Goal: Information Seeking & Learning: Learn about a topic

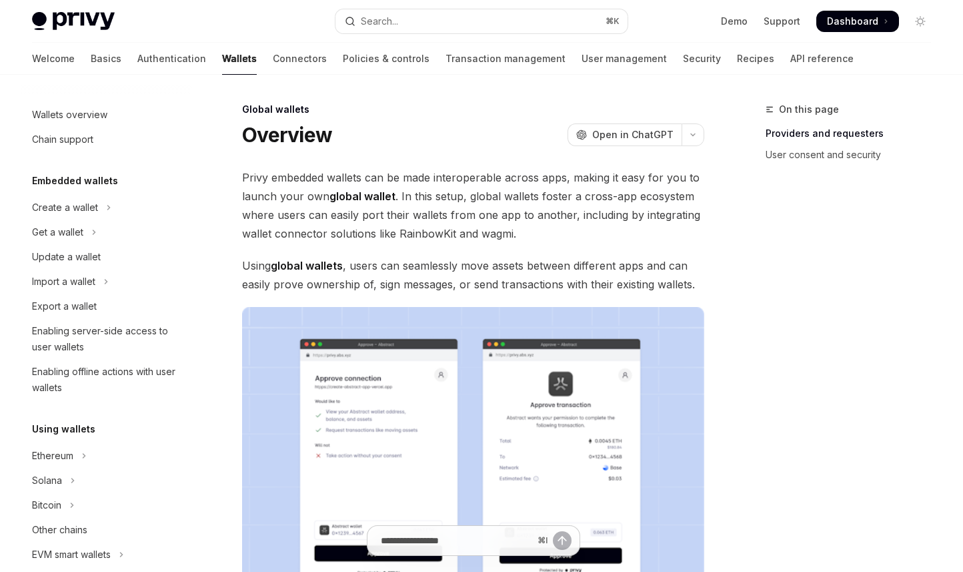
scroll to position [590, 0]
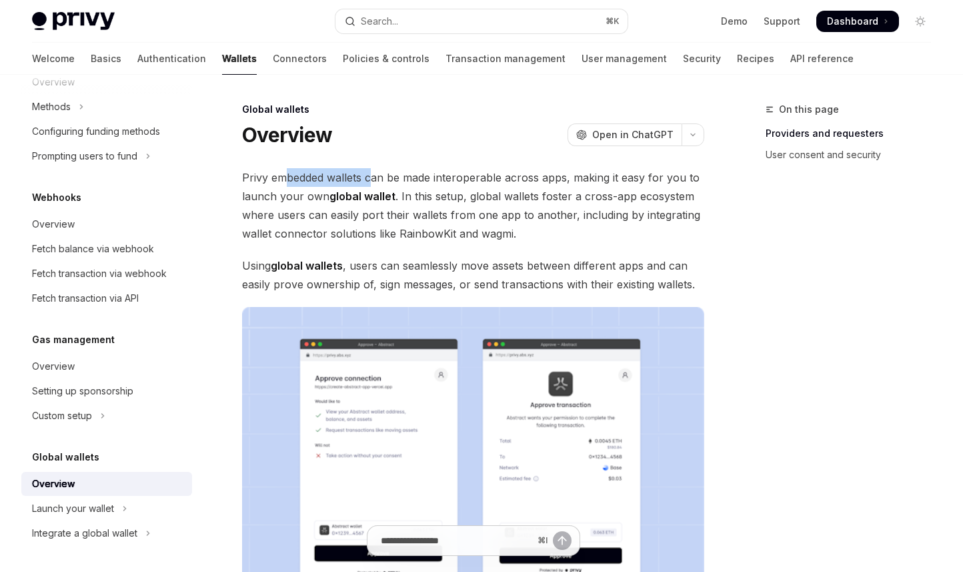
drag, startPoint x: 283, startPoint y: 175, endPoint x: 384, endPoint y: 182, distance: 100.3
click at [380, 182] on span "Privy embedded wallets can be made interoperable across apps, making it easy fo…" at bounding box center [473, 205] width 462 height 75
drag, startPoint x: 384, startPoint y: 182, endPoint x: 422, endPoint y: 190, distance: 38.9
click at [384, 182] on span "Privy embedded wallets can be made interoperable across apps, making it easy fo…" at bounding box center [473, 205] width 462 height 75
drag, startPoint x: 479, startPoint y: 173, endPoint x: 541, endPoint y: 183, distance: 62.8
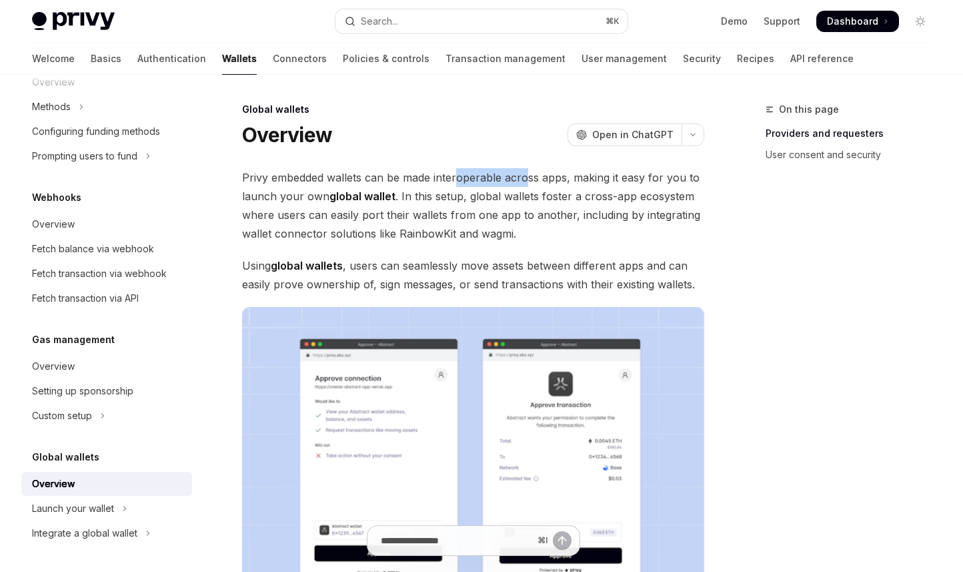
click at [535, 181] on span "Privy embedded wallets can be made interoperable across apps, making it easy fo…" at bounding box center [473, 205] width 462 height 75
click at [544, 183] on span "Privy embedded wallets can be made interoperable across apps, making it easy fo…" at bounding box center [473, 205] width 462 height 75
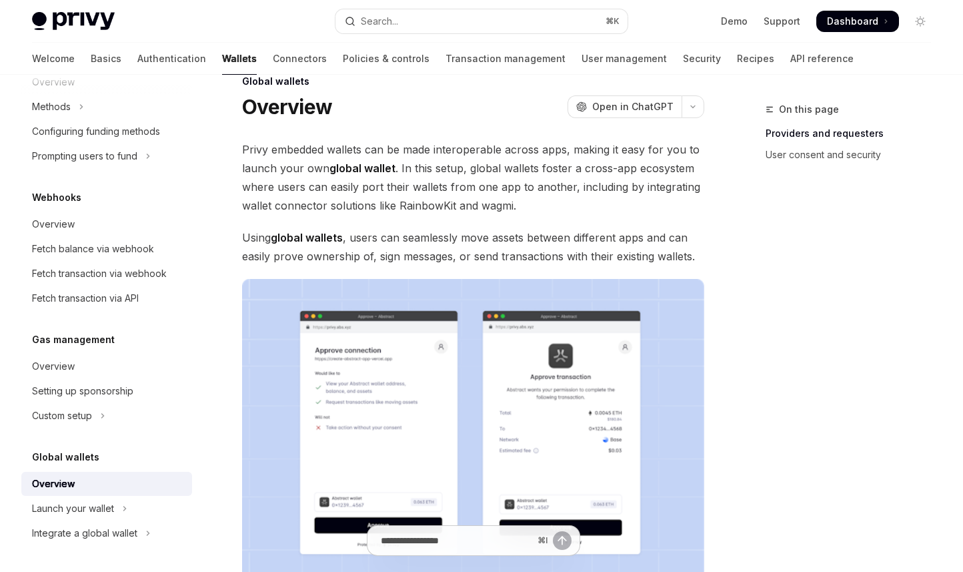
scroll to position [37, 0]
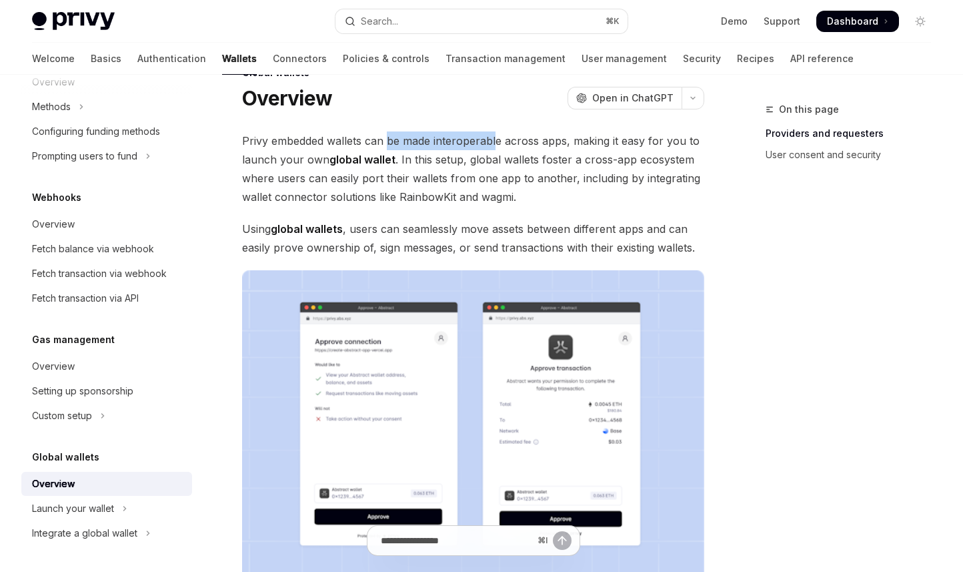
drag, startPoint x: 391, startPoint y: 139, endPoint x: 500, endPoint y: 144, distance: 109.5
click at [497, 143] on span "Privy embedded wallets can be made interoperable across apps, making it easy fo…" at bounding box center [473, 168] width 462 height 75
drag, startPoint x: 502, startPoint y: 145, endPoint x: 518, endPoint y: 157, distance: 20.4
click at [503, 145] on span "Privy embedded wallets can be made interoperable across apps, making it easy fo…" at bounding box center [473, 168] width 462 height 75
drag, startPoint x: 470, startPoint y: 135, endPoint x: 526, endPoint y: 143, distance: 55.9
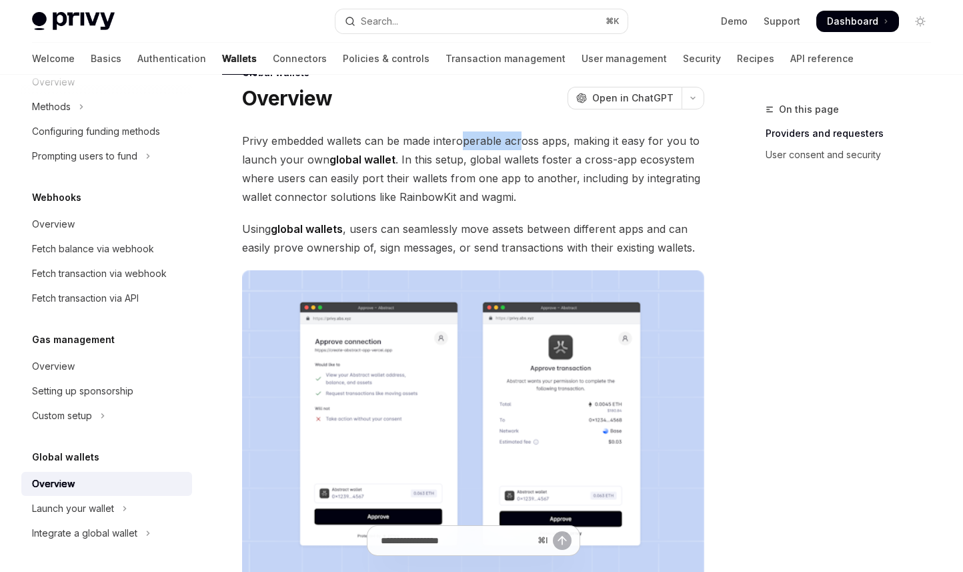
click at [521, 142] on span "Privy embedded wallets can be made interoperable across apps, making it easy fo…" at bounding box center [473, 168] width 462 height 75
click at [529, 143] on span "Privy embedded wallets can be made interoperable across apps, making it easy fo…" at bounding box center [473, 168] width 462 height 75
drag, startPoint x: 282, startPoint y: 159, endPoint x: 362, endPoint y: 163, distance: 80.1
click at [362, 163] on span "Privy embedded wallets can be made interoperable across apps, making it easy fo…" at bounding box center [473, 168] width 462 height 75
drag, startPoint x: 362, startPoint y: 163, endPoint x: 433, endPoint y: 171, distance: 71.2
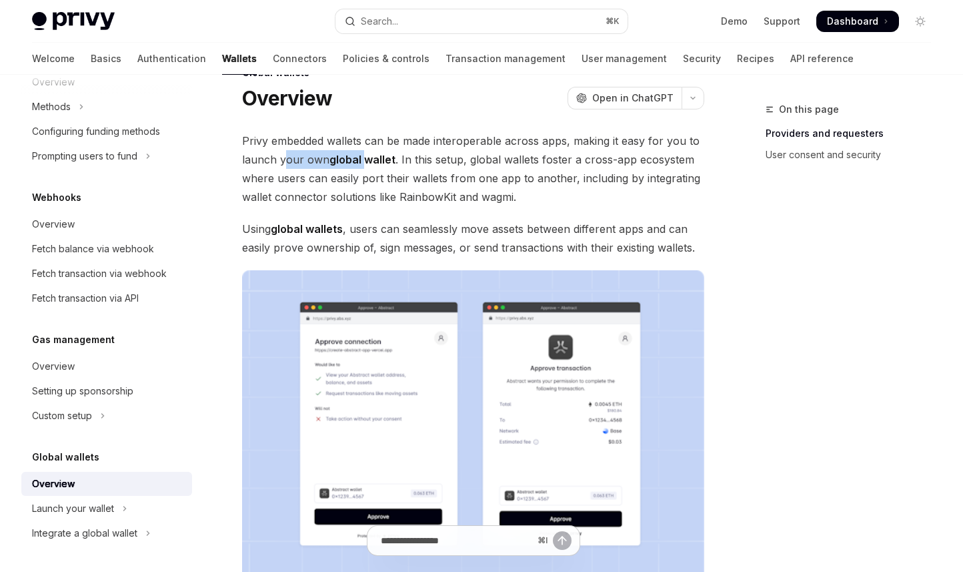
click at [363, 163] on strong "global wallet" at bounding box center [363, 159] width 66 height 13
drag, startPoint x: 400, startPoint y: 159, endPoint x: 539, endPoint y: 169, distance: 139.8
click at [521, 167] on span "Privy embedded wallets can be made interoperable across apps, making it easy fo…" at bounding box center [473, 168] width 462 height 75
drag, startPoint x: 539, startPoint y: 169, endPoint x: 556, endPoint y: 183, distance: 21.8
click at [541, 171] on span "Privy embedded wallets can be made interoperable across apps, making it easy fo…" at bounding box center [473, 168] width 462 height 75
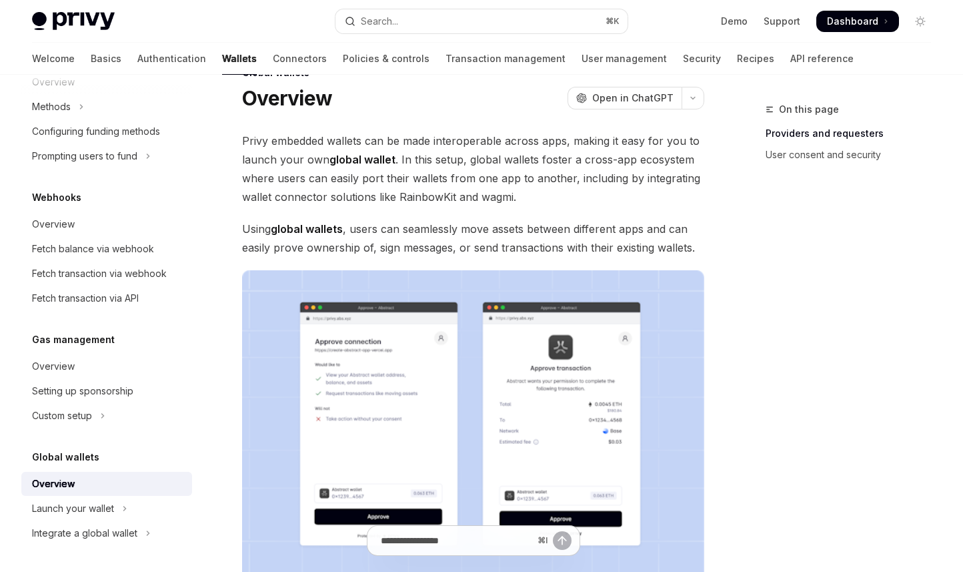
drag, startPoint x: 620, startPoint y: 163, endPoint x: 634, endPoint y: 172, distance: 16.5
click at [622, 165] on span "Privy embedded wallets can be made interoperable across apps, making it easy fo…" at bounding box center [473, 168] width 462 height 75
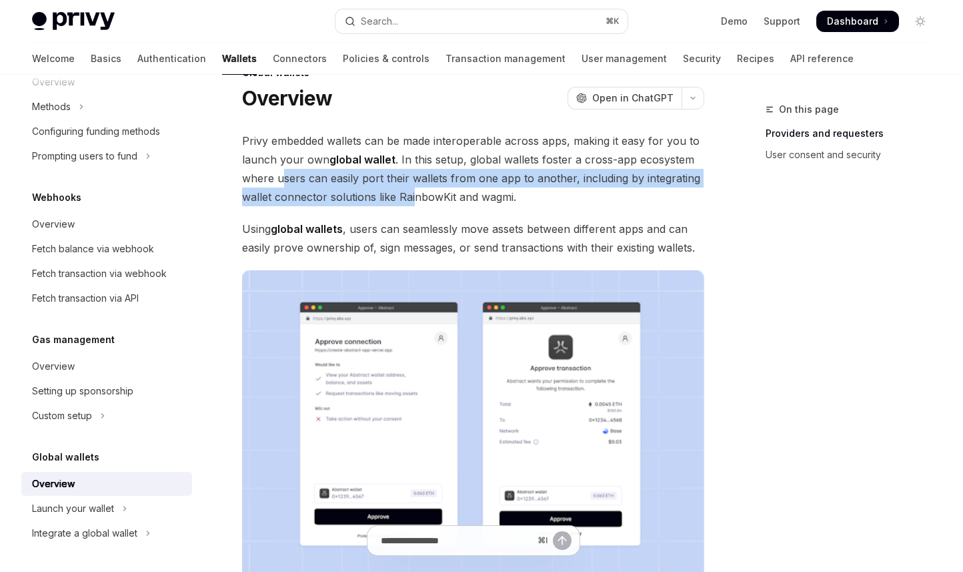
drag, startPoint x: 335, startPoint y: 177, endPoint x: 413, endPoint y: 188, distance: 78.9
click at [413, 188] on span "Privy embedded wallets can be made interoperable across apps, making it easy fo…" at bounding box center [473, 168] width 462 height 75
drag, startPoint x: 413, startPoint y: 188, endPoint x: 434, endPoint y: 197, distance: 22.4
click at [413, 188] on span "Privy embedded wallets can be made interoperable across apps, making it easy fo…" at bounding box center [473, 168] width 462 height 75
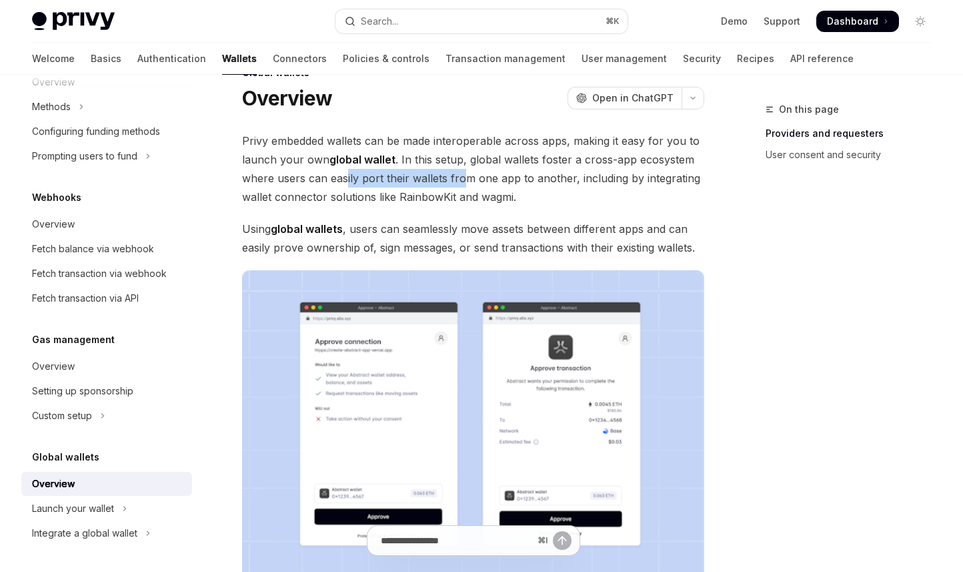
drag, startPoint x: 441, startPoint y: 181, endPoint x: 467, endPoint y: 184, distance: 26.2
click at [467, 184] on span "Privy embedded wallets can be made interoperable across apps, making it easy fo…" at bounding box center [473, 168] width 462 height 75
click at [468, 184] on span "Privy embedded wallets can be made interoperable across apps, making it easy fo…" at bounding box center [473, 168] width 462 height 75
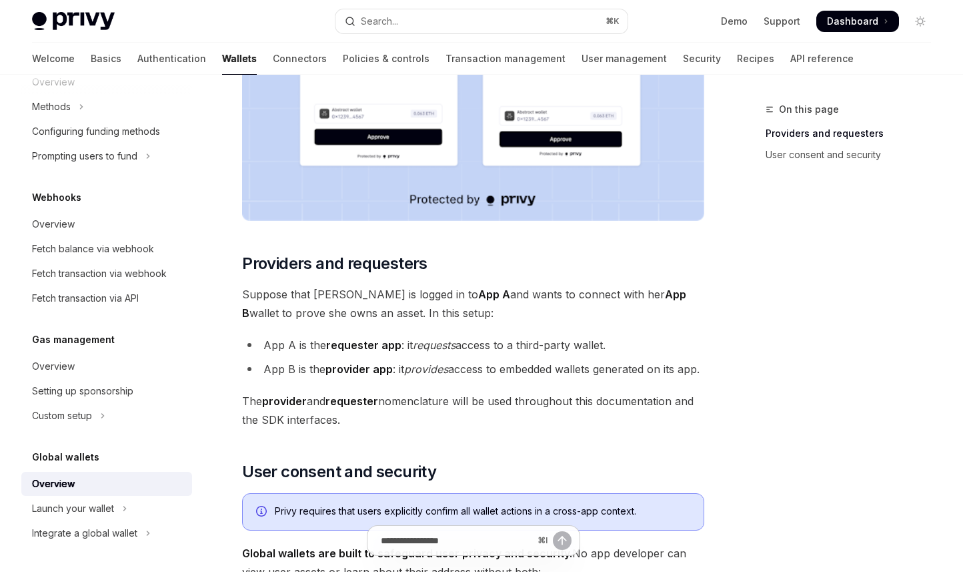
scroll to position [418, 0]
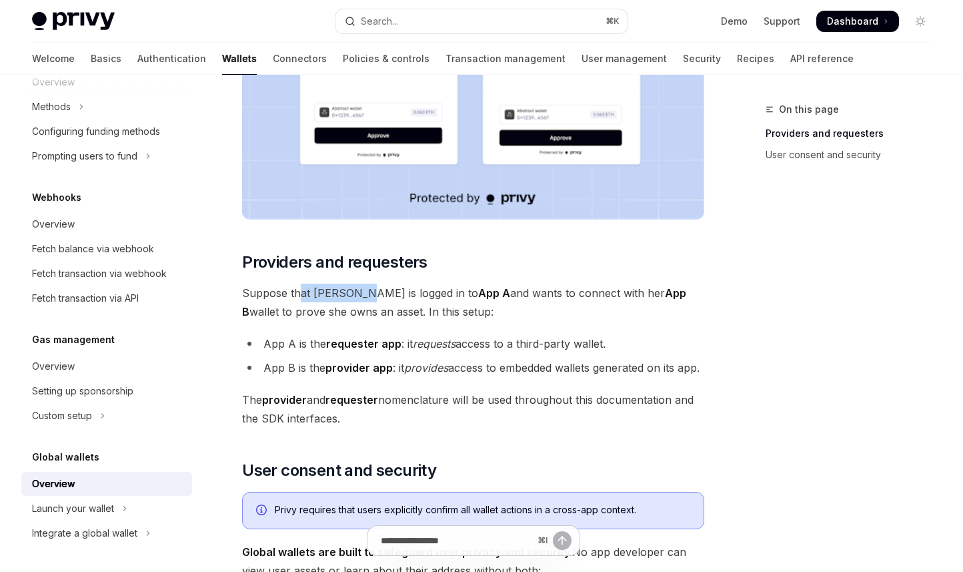
drag, startPoint x: 304, startPoint y: 285, endPoint x: 352, endPoint y: 290, distance: 48.3
click at [351, 290] on span "Suppose that [PERSON_NAME] is logged in to App A and wants to connect with her …" at bounding box center [473, 301] width 462 height 37
drag, startPoint x: 352, startPoint y: 290, endPoint x: 420, endPoint y: 304, distance: 69.3
click at [359, 291] on span "Suppose that [PERSON_NAME] is logged in to App A and wants to connect with her …" at bounding box center [473, 301] width 462 height 37
click at [482, 293] on span "Suppose that [PERSON_NAME] is logged in to App A and wants to connect with her …" at bounding box center [473, 301] width 462 height 37
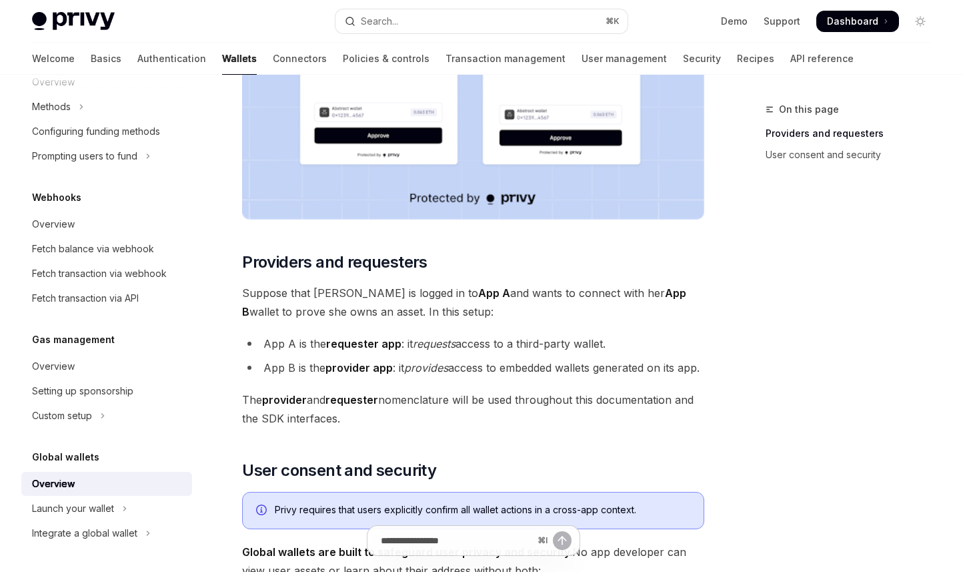
drag, startPoint x: 482, startPoint y: 293, endPoint x: 531, endPoint y: 312, distance: 51.9
click at [482, 294] on span "Suppose that [PERSON_NAME] is logged in to App A and wants to connect with her …" at bounding box center [473, 301] width 462 height 37
drag, startPoint x: 510, startPoint y: 294, endPoint x: 558, endPoint y: 302, distance: 48.6
click at [558, 301] on span "Suppose that [PERSON_NAME] is logged in to App A and wants to connect with her …" at bounding box center [473, 301] width 462 height 37
drag, startPoint x: 558, startPoint y: 302, endPoint x: 553, endPoint y: 338, distance: 37.1
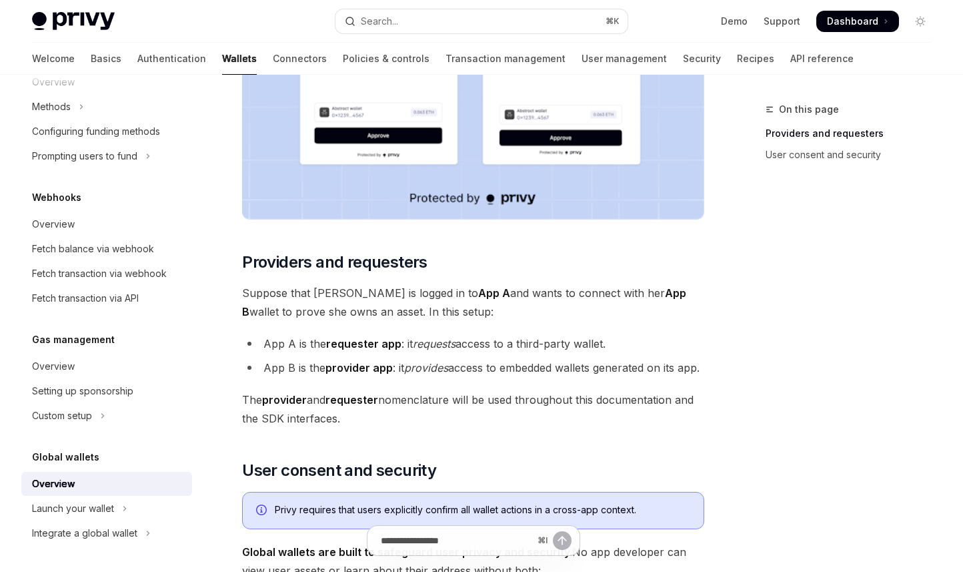
click at [561, 302] on span "Suppose that [PERSON_NAME] is logged in to App A and wants to connect with her …" at bounding box center [473, 301] width 462 height 37
click at [636, 330] on div "Privy embedded wallets can be made interoperable across apps, making it easy fo…" at bounding box center [473, 412] width 462 height 1323
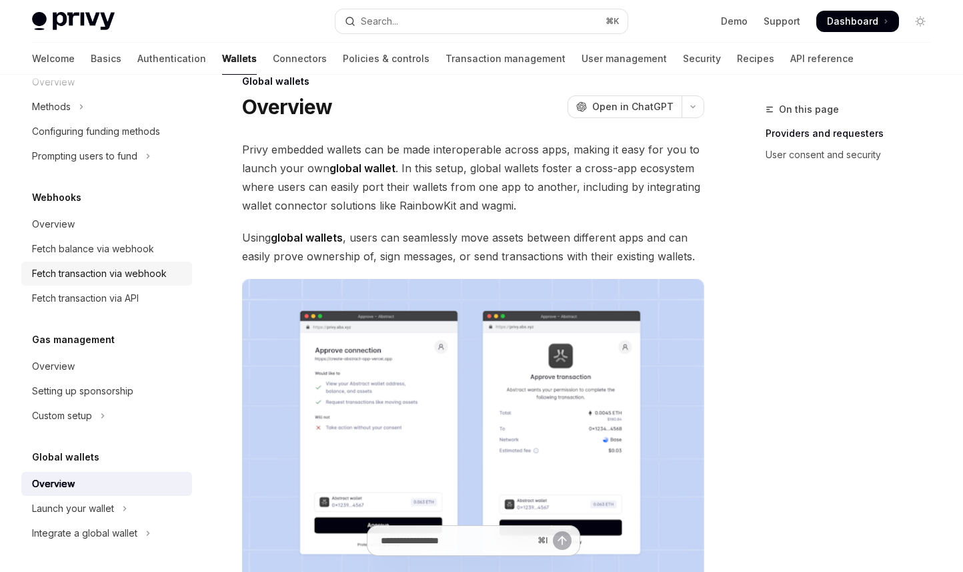
scroll to position [42, 0]
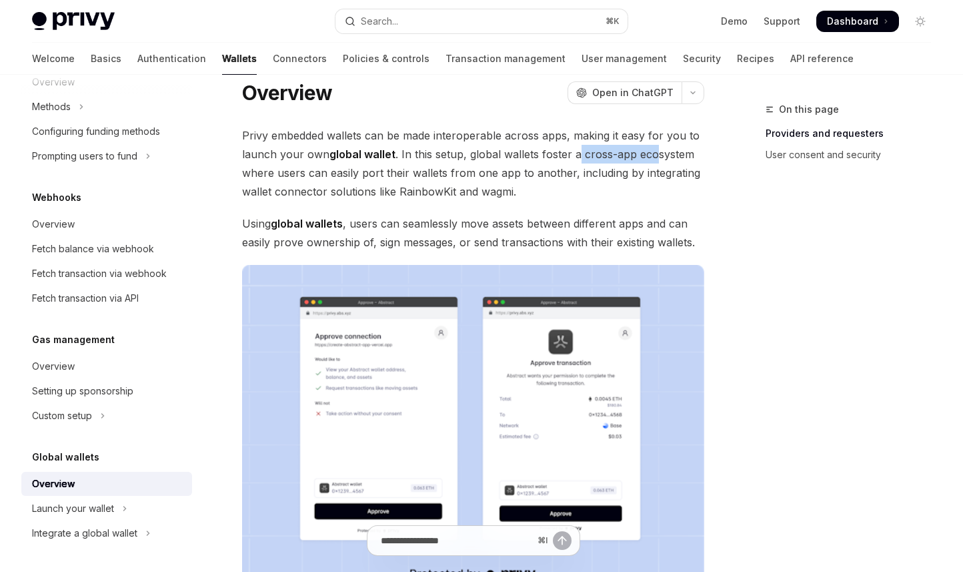
drag, startPoint x: 637, startPoint y: 160, endPoint x: 655, endPoint y: 163, distance: 18.2
click at [655, 163] on span "Privy embedded wallets can be made interoperable across apps, making it easy fo…" at bounding box center [473, 163] width 462 height 75
drag, startPoint x: 655, startPoint y: 163, endPoint x: 666, endPoint y: 171, distance: 13.8
click at [656, 163] on span "Privy embedded wallets can be made interoperable across apps, making it easy fo…" at bounding box center [473, 163] width 462 height 75
click at [618, 182] on span "Privy embedded wallets can be made interoperable across apps, making it easy fo…" at bounding box center [473, 163] width 462 height 75
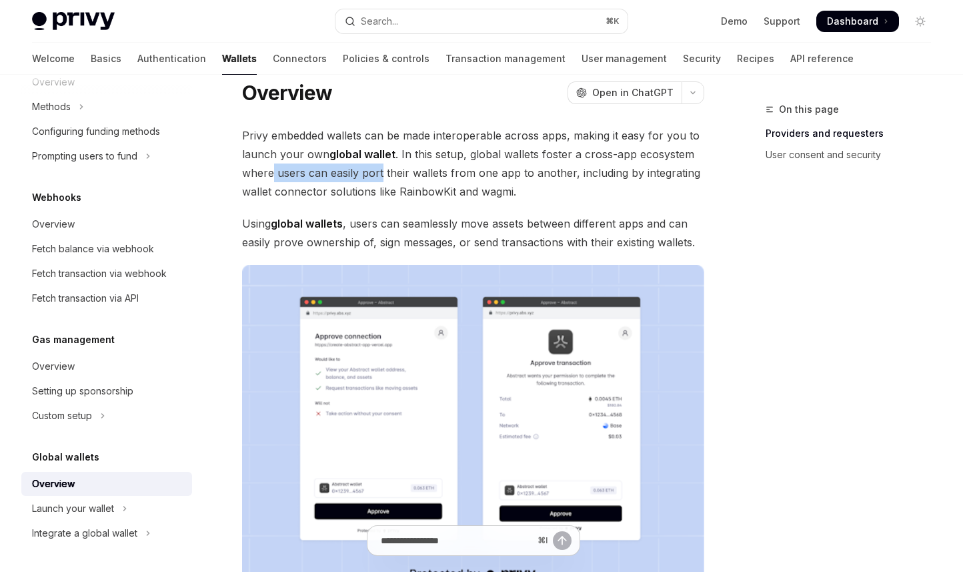
drag, startPoint x: 274, startPoint y: 171, endPoint x: 382, endPoint y: 180, distance: 107.8
click at [382, 180] on span "Privy embedded wallets can be made interoperable across apps, making it easy fo…" at bounding box center [473, 163] width 462 height 75
drag, startPoint x: 382, startPoint y: 180, endPoint x: 432, endPoint y: 190, distance: 51.0
click at [388, 181] on span "Privy embedded wallets can be made interoperable across apps, making it easy fo…" at bounding box center [473, 163] width 462 height 75
drag, startPoint x: 470, startPoint y: 172, endPoint x: 486, endPoint y: 178, distance: 16.5
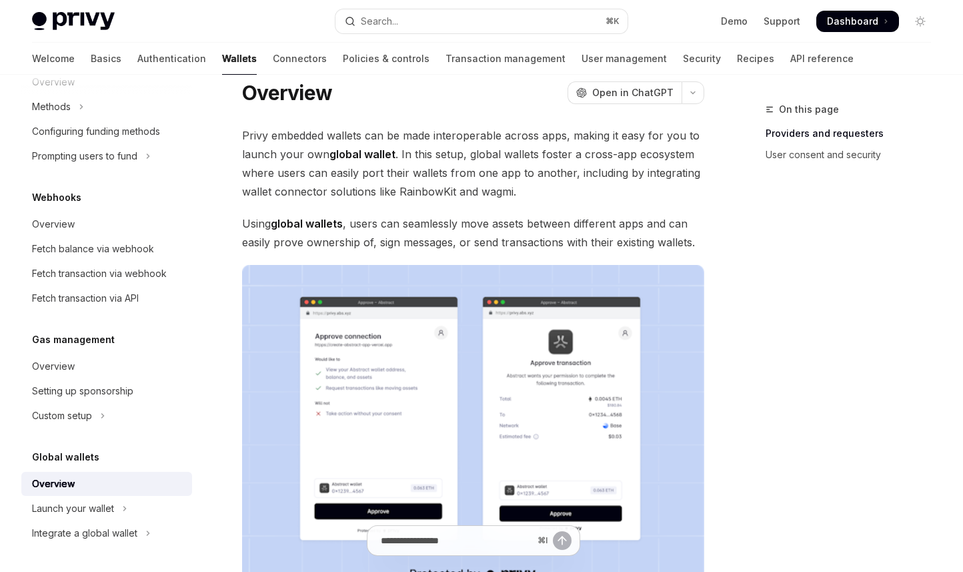
click at [470, 172] on span "Privy embedded wallets can be made interoperable across apps, making it easy fo…" at bounding box center [473, 163] width 462 height 75
drag, startPoint x: 515, startPoint y: 224, endPoint x: 564, endPoint y: 225, distance: 49.4
click at [564, 225] on span "Using global wallets , users can seamlessly move assets between different apps …" at bounding box center [473, 232] width 462 height 37
drag, startPoint x: 564, startPoint y: 225, endPoint x: 593, endPoint y: 230, distance: 29.2
click at [565, 225] on span "Using global wallets , users can seamlessly move assets between different apps …" at bounding box center [473, 232] width 462 height 37
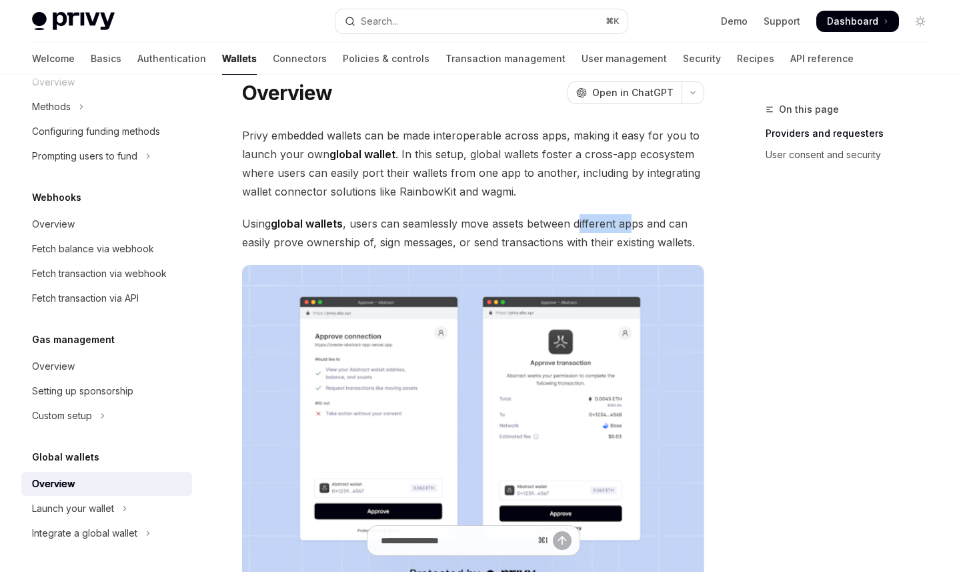
drag, startPoint x: 607, startPoint y: 224, endPoint x: 631, endPoint y: 230, distance: 24.8
click at [631, 230] on span "Using global wallets , users can seamlessly move assets between different apps …" at bounding box center [473, 232] width 462 height 37
drag, startPoint x: 632, startPoint y: 230, endPoint x: 640, endPoint y: 234, distance: 9.6
click at [632, 231] on span "Using global wallets , users can seamlessly move assets between different apps …" at bounding box center [473, 232] width 462 height 37
drag, startPoint x: 249, startPoint y: 238, endPoint x: 276, endPoint y: 240, distance: 27.4
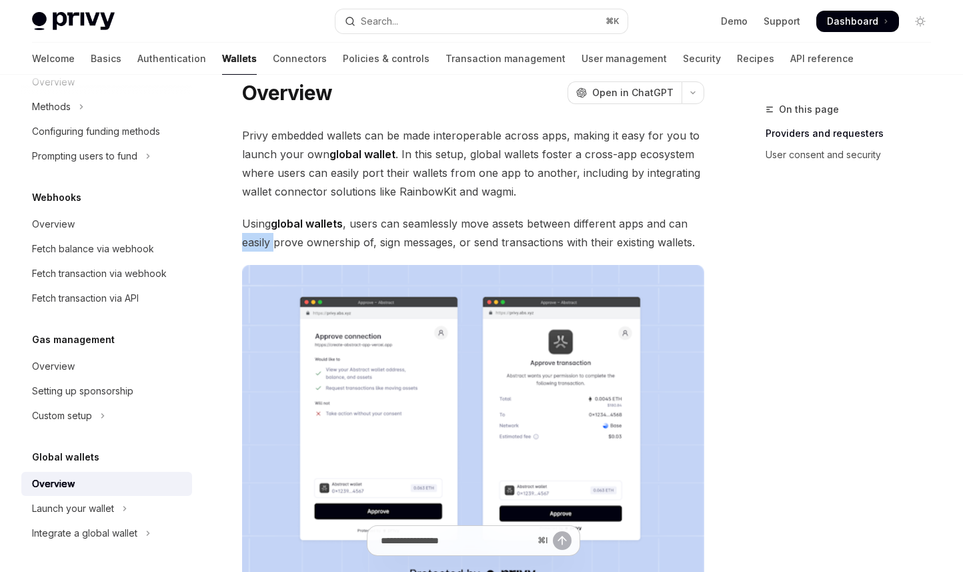
click at [275, 240] on span "Using global wallets , users can seamlessly move assets between different apps …" at bounding box center [473, 232] width 462 height 37
drag, startPoint x: 276, startPoint y: 240, endPoint x: 303, endPoint y: 241, distance: 26.7
click at [281, 240] on span "Using global wallets , users can seamlessly move assets between different apps …" at bounding box center [473, 232] width 462 height 37
drag, startPoint x: 320, startPoint y: 241, endPoint x: 412, endPoint y: 243, distance: 92.1
click at [412, 243] on span "Using global wallets , users can seamlessly move assets between different apps …" at bounding box center [473, 232] width 462 height 37
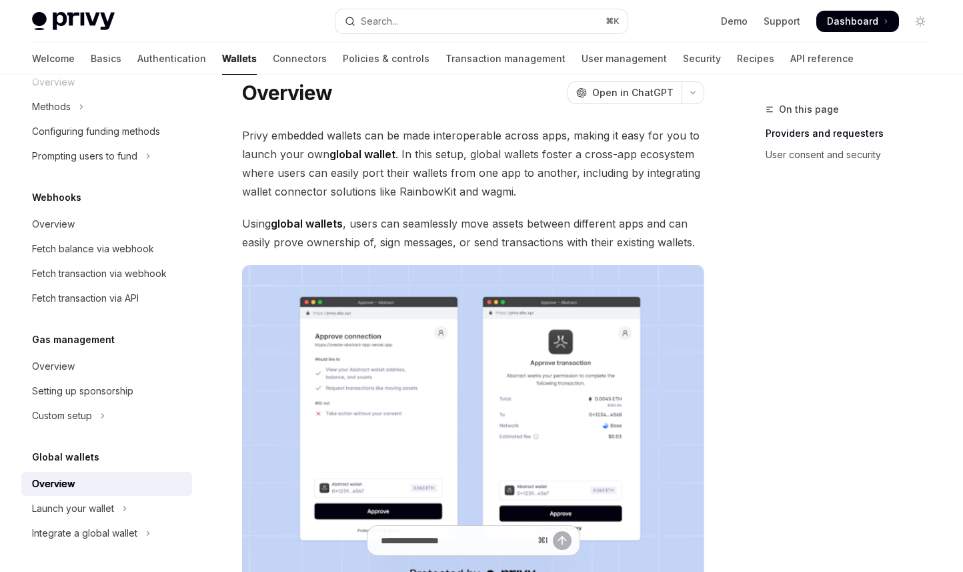
drag, startPoint x: 412, startPoint y: 243, endPoint x: 468, endPoint y: 247, distance: 56.2
click at [416, 243] on span "Using global wallets , users can seamlessly move assets between different apps …" at bounding box center [473, 232] width 462 height 37
click at [481, 240] on span "Using global wallets , users can seamlessly move assets between different apps …" at bounding box center [473, 232] width 462 height 37
drag, startPoint x: 467, startPoint y: 241, endPoint x: 560, endPoint y: 245, distance: 93.4
click at [556, 245] on span "Using global wallets , users can seamlessly move assets between different apps …" at bounding box center [473, 232] width 462 height 37
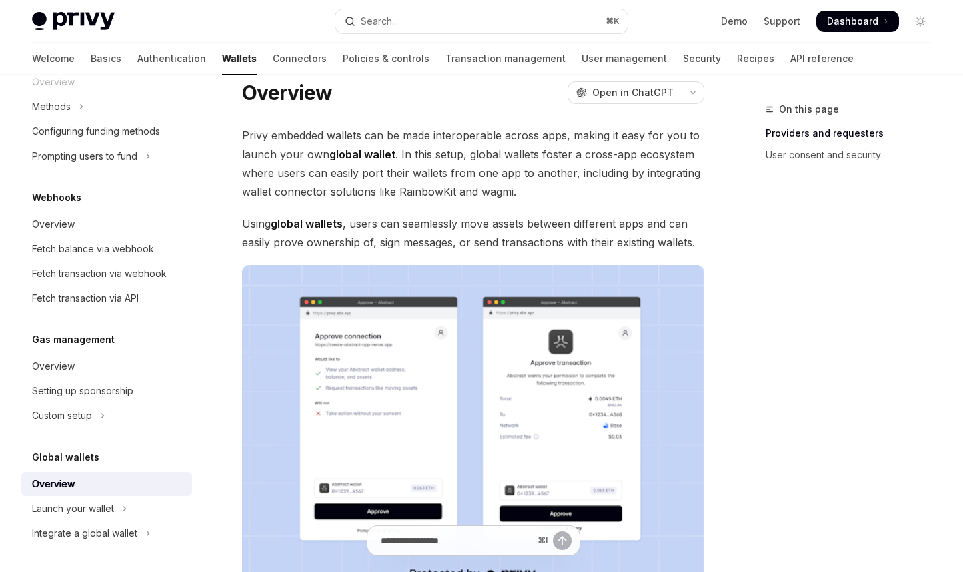
drag, startPoint x: 560, startPoint y: 245, endPoint x: 602, endPoint y: 249, distance: 41.5
click at [562, 244] on span "Using global wallets , users can seamlessly move assets between different apps …" at bounding box center [473, 232] width 462 height 37
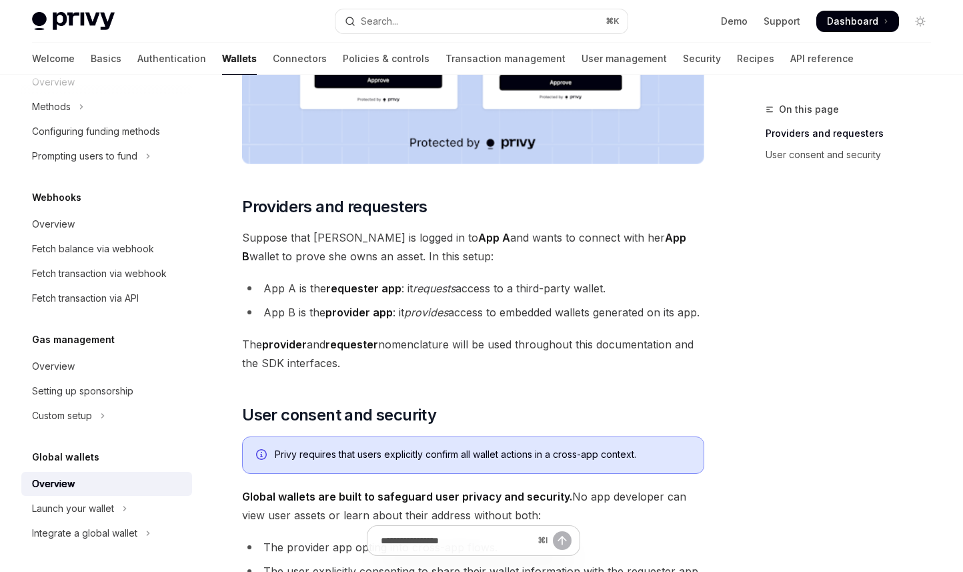
scroll to position [474, 0]
drag, startPoint x: 304, startPoint y: 235, endPoint x: 343, endPoint y: 237, distance: 39.4
click at [343, 237] on span "Suppose that [PERSON_NAME] is logged in to App A and wants to connect with her …" at bounding box center [473, 245] width 462 height 37
drag, startPoint x: 343, startPoint y: 237, endPoint x: 364, endPoint y: 240, distance: 20.8
click at [344, 237] on span "Suppose that [PERSON_NAME] is logged in to App A and wants to connect with her …" at bounding box center [473, 245] width 462 height 37
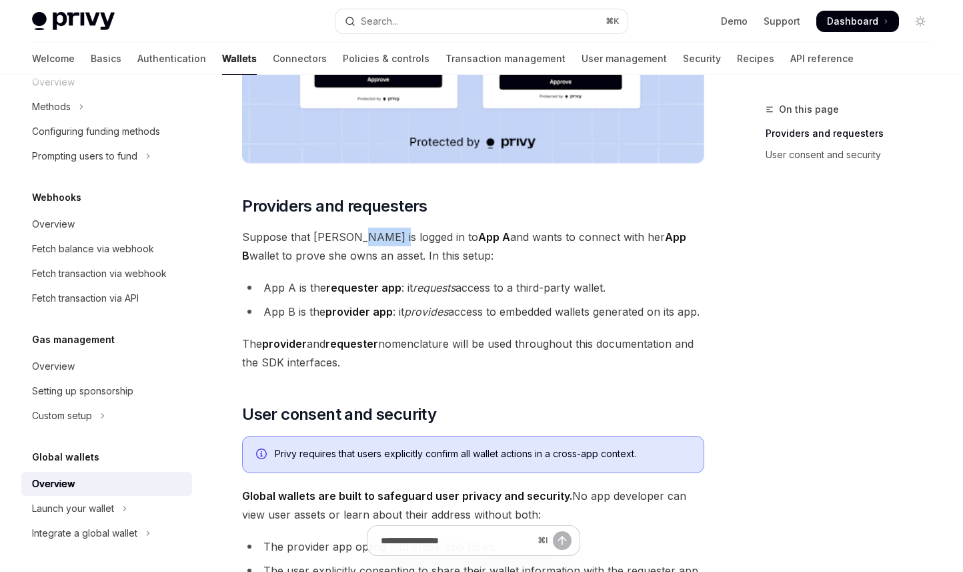
drag, startPoint x: 376, startPoint y: 238, endPoint x: 384, endPoint y: 239, distance: 7.4
click at [384, 239] on span "Suppose that [PERSON_NAME] is logged in to App A and wants to connect with her …" at bounding box center [473, 245] width 462 height 37
drag, startPoint x: 384, startPoint y: 239, endPoint x: 439, endPoint y: 249, distance: 56.3
click at [386, 239] on span "Suppose that [PERSON_NAME] is logged in to App A and wants to connect with her …" at bounding box center [473, 245] width 462 height 37
drag, startPoint x: 520, startPoint y: 237, endPoint x: 571, endPoint y: 247, distance: 51.8
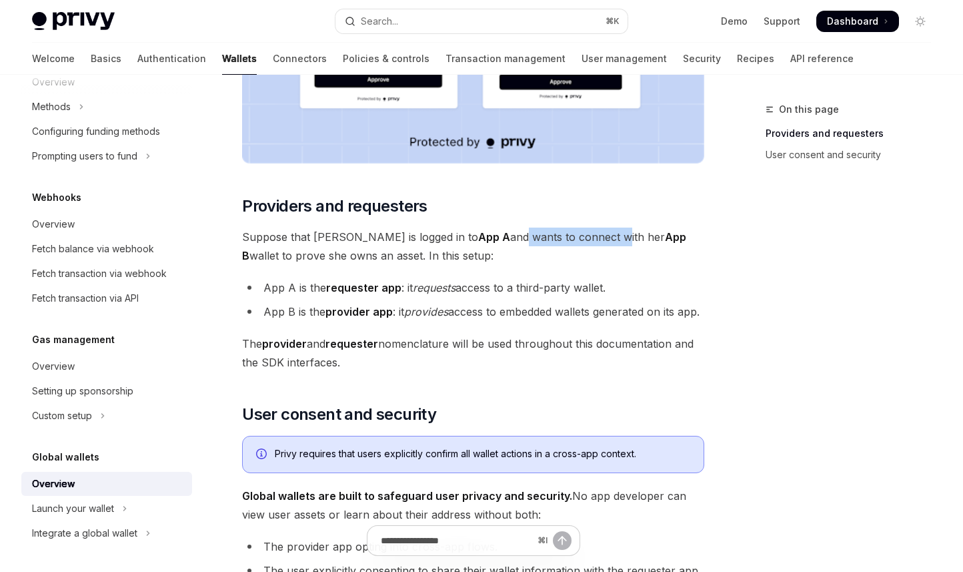
click at [570, 247] on span "Suppose that [PERSON_NAME] is logged in to App A and wants to connect with her …" at bounding box center [473, 245] width 462 height 37
click at [572, 248] on span "Suppose that [PERSON_NAME] is logged in to App A and wants to connect with her …" at bounding box center [473, 245] width 462 height 37
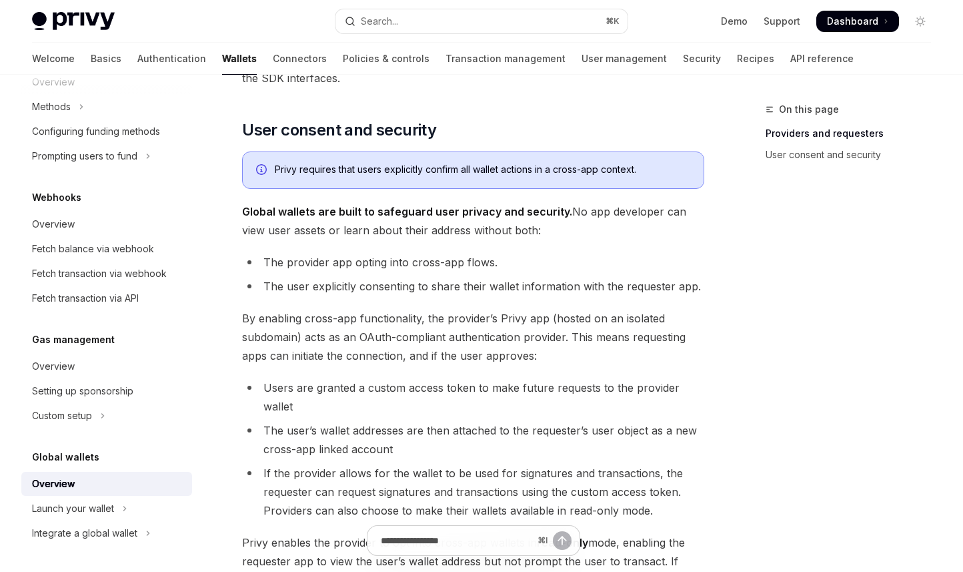
scroll to position [760, 0]
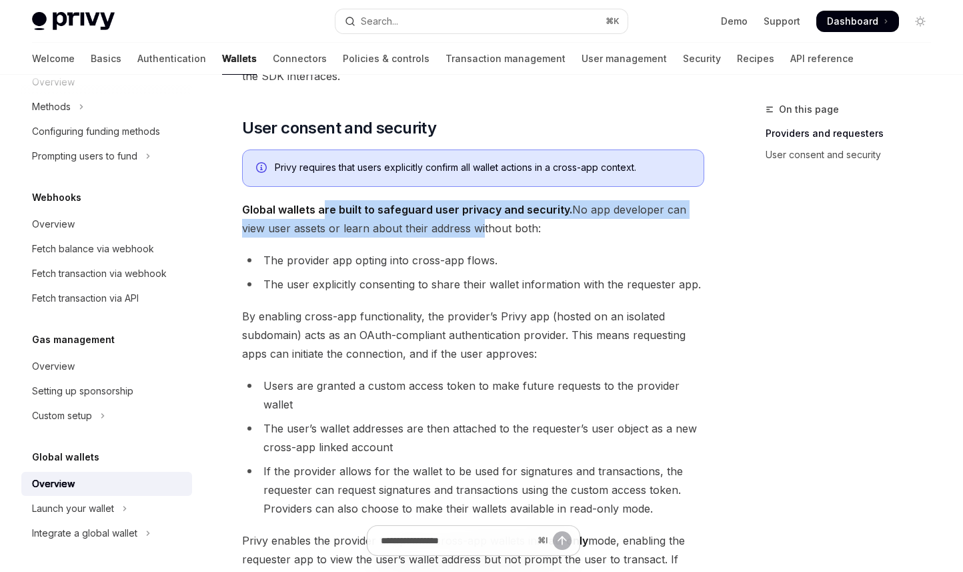
drag, startPoint x: 444, startPoint y: 243, endPoint x: 452, endPoint y: 243, distance: 8.0
click at [452, 237] on span "Global wallets are built to safeguard user privacy and security. No app develop…" at bounding box center [473, 218] width 462 height 37
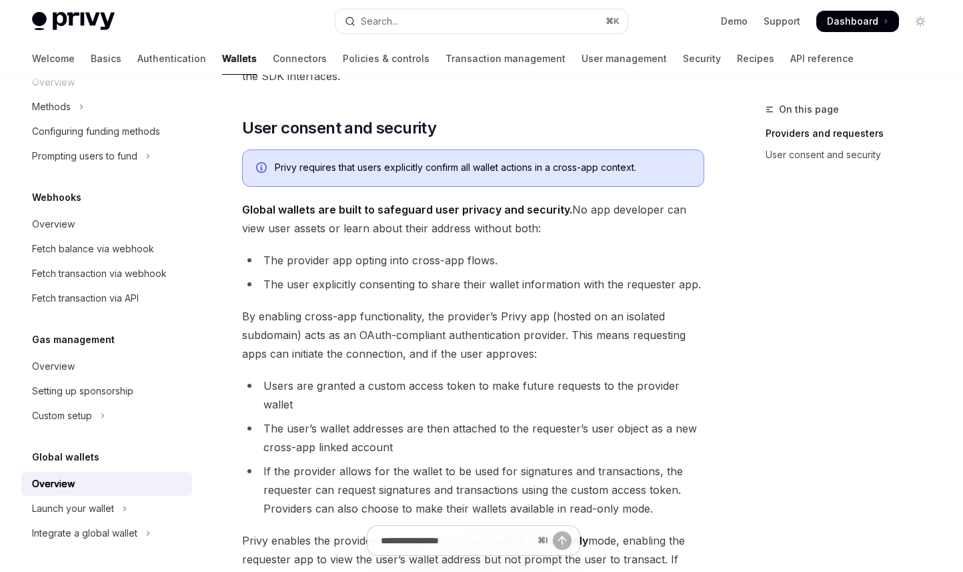
drag, startPoint x: 452, startPoint y: 243, endPoint x: 478, endPoint y: 249, distance: 26.0
click at [454, 237] on span "Global wallets are built to safeguard user privacy and security. No app develop…" at bounding box center [473, 218] width 462 height 37
drag, startPoint x: 386, startPoint y: 223, endPoint x: 428, endPoint y: 229, distance: 41.9
click at [426, 216] on strong "Global wallets are built to safeguard user privacy and security." at bounding box center [407, 209] width 330 height 13
drag, startPoint x: 430, startPoint y: 230, endPoint x: 466, endPoint y: 239, distance: 37.2
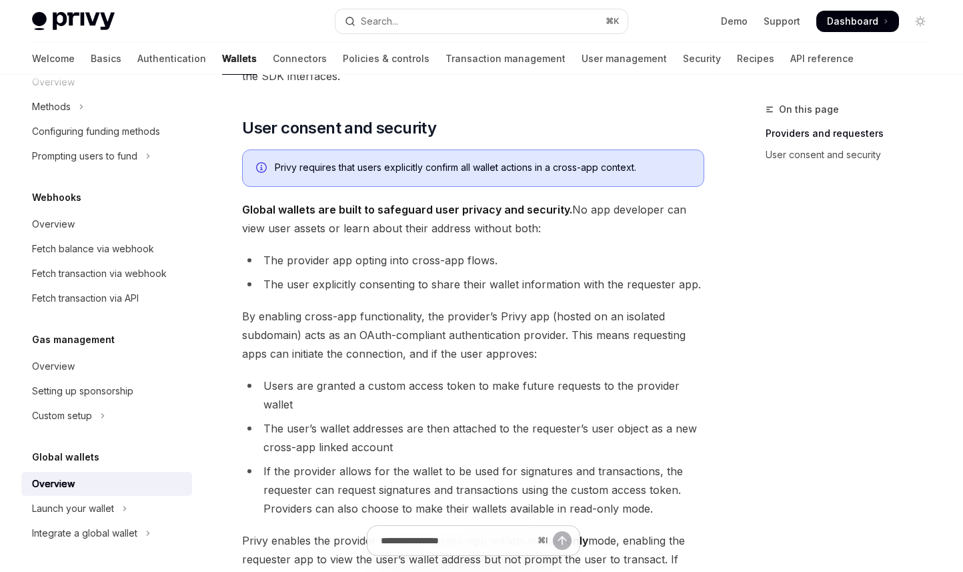
click at [432, 216] on strong "Global wallets are built to safeguard user privacy and security." at bounding box center [407, 209] width 330 height 13
click at [466, 237] on span "Global wallets are built to safeguard user privacy and security. No app develop…" at bounding box center [473, 218] width 462 height 37
drag, startPoint x: 614, startPoint y: 227, endPoint x: 633, endPoint y: 231, distance: 19.1
click at [633, 231] on span "Global wallets are built to safeguard user privacy and security. No app develop…" at bounding box center [473, 218] width 462 height 37
drag, startPoint x: 633, startPoint y: 231, endPoint x: 643, endPoint y: 236, distance: 11.0
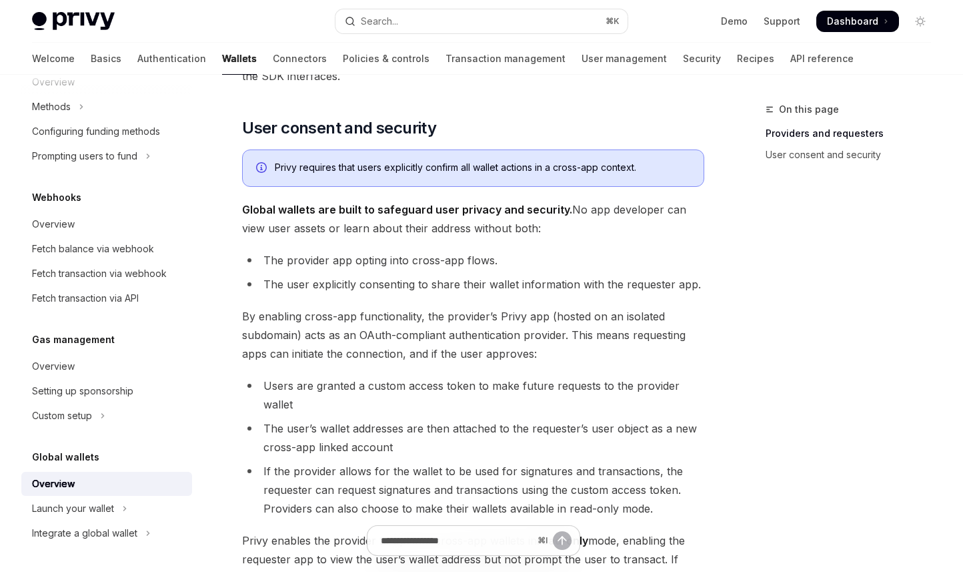
click at [633, 232] on span "Global wallets are built to safeguard user privacy and security. No app develop…" at bounding box center [473, 218] width 462 height 37
drag, startPoint x: 268, startPoint y: 248, endPoint x: 373, endPoint y: 257, distance: 105.1
click at [372, 257] on div "Privy embedded wallets can be made interoperable across apps, making it easy fo…" at bounding box center [473, 69] width 462 height 1323
click at [373, 257] on div "Privy embedded wallets can be made interoperable across apps, making it easy fo…" at bounding box center [473, 69] width 462 height 1323
drag, startPoint x: 340, startPoint y: 245, endPoint x: 414, endPoint y: 253, distance: 74.5
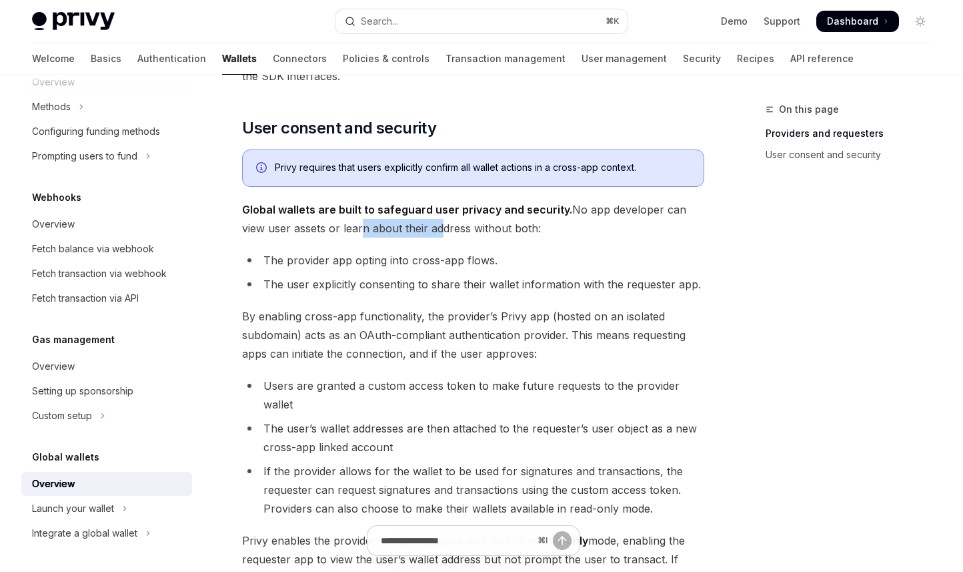
click at [414, 237] on span "Global wallets are built to safeguard user privacy and security. No app develop…" at bounding box center [473, 218] width 462 height 37
drag, startPoint x: 414, startPoint y: 253, endPoint x: 422, endPoint y: 256, distance: 9.1
click at [414, 237] on span "Global wallets are built to safeguard user privacy and security. No app develop…" at bounding box center [473, 218] width 462 height 37
drag, startPoint x: 427, startPoint y: 249, endPoint x: 456, endPoint y: 250, distance: 28.7
click at [456, 237] on span "Global wallets are built to safeguard user privacy and security. No app develop…" at bounding box center [473, 218] width 462 height 37
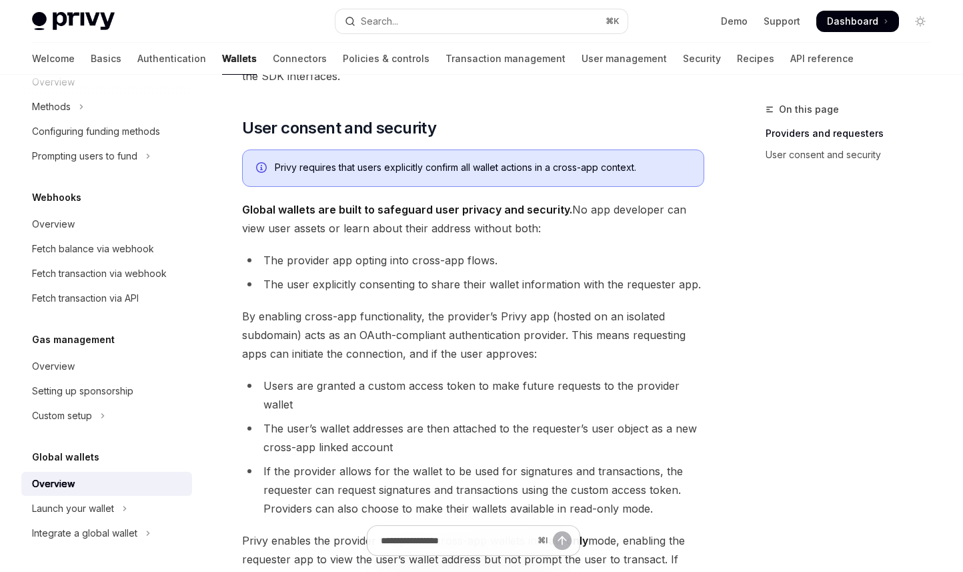
click at [456, 237] on span "Global wallets are built to safeguard user privacy and security. No app develop…" at bounding box center [473, 218] width 462 height 37
drag
click at [485, 269] on li "The provider app opting into cross-app flows." at bounding box center [473, 260] width 462 height 19
click at [486, 269] on li "The provider app opting into cross-app flows." at bounding box center [473, 260] width 462 height 19
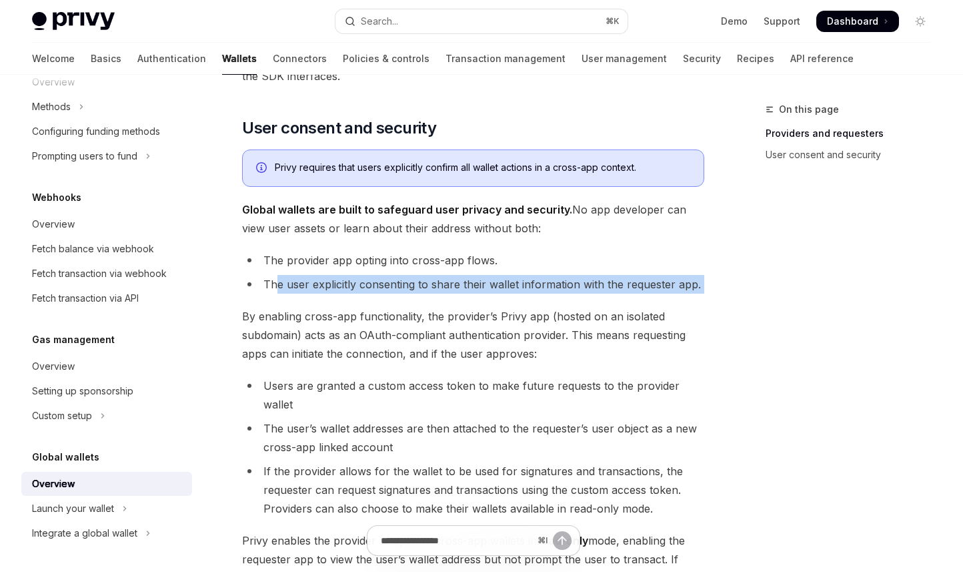
drag, startPoint x: 389, startPoint y: 319, endPoint x: 398, endPoint y: 320, distance: 9.4
click at [398, 320] on div "Privy embedded wallets can be made interoperable across apps, making it easy fo…" at bounding box center [473, 69] width 462 height 1323
drag, startPoint x: 326, startPoint y: 306, endPoint x: 454, endPoint y: 319, distance: 128.7
click at [446, 318] on div "Privy embedded wallets can be made interoperable across apps, making it easy fo…" at bounding box center [473, 69] width 462 height 1323
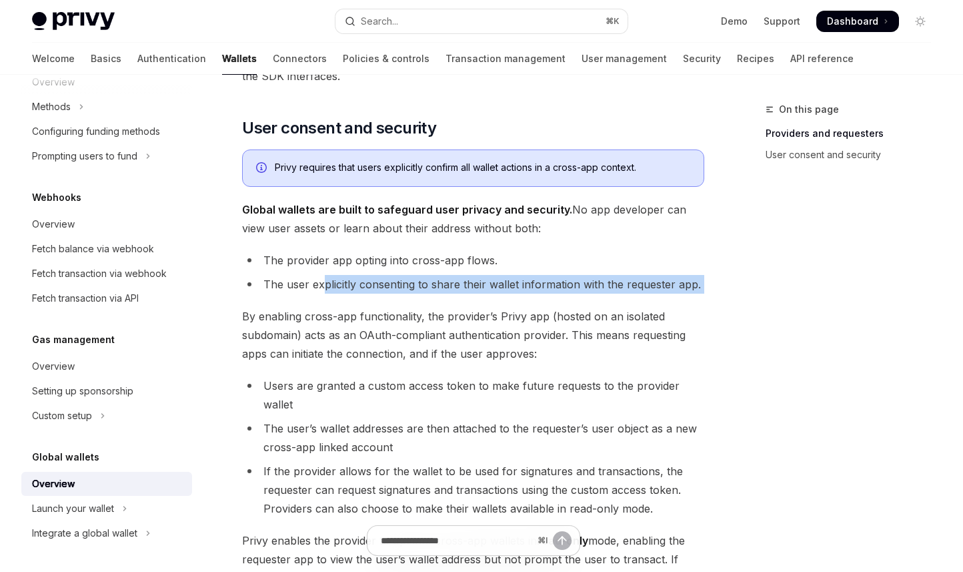
click at [456, 320] on div "Privy embedded wallets can be made interoperable across apps, making it easy fo…" at bounding box center [473, 69] width 462 height 1323
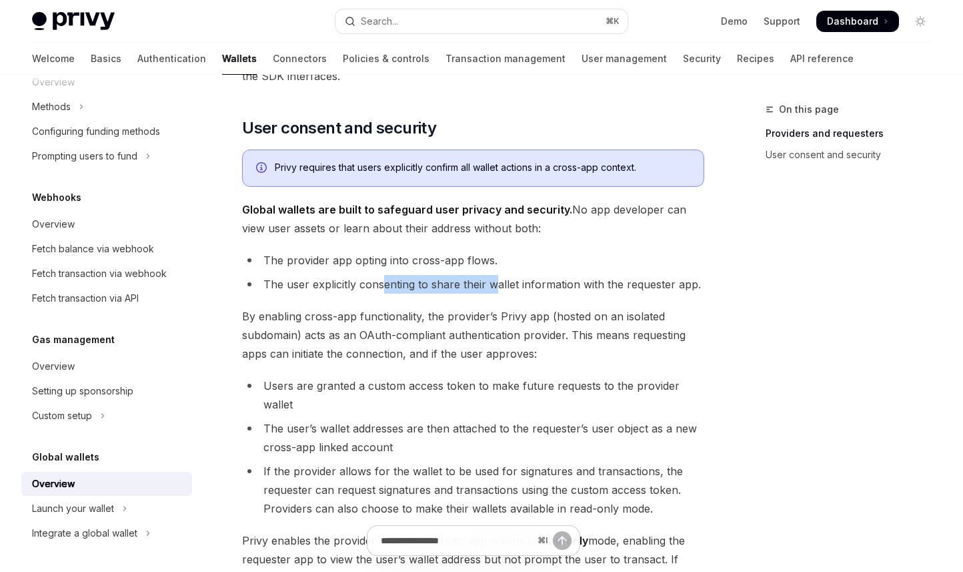
drag, startPoint x: 405, startPoint y: 304, endPoint x: 493, endPoint y: 312, distance: 88.4
click at [493, 293] on li "The user explicitly consenting to share their wallet information with the reque…" at bounding box center [473, 284] width 462 height 19
drag, startPoint x: 427, startPoint y: 300, endPoint x: 527, endPoint y: 299, distance: 100.1
click at [527, 293] on li "The user explicitly consenting to share their wallet information with the reque…" at bounding box center [473, 284] width 462 height 19
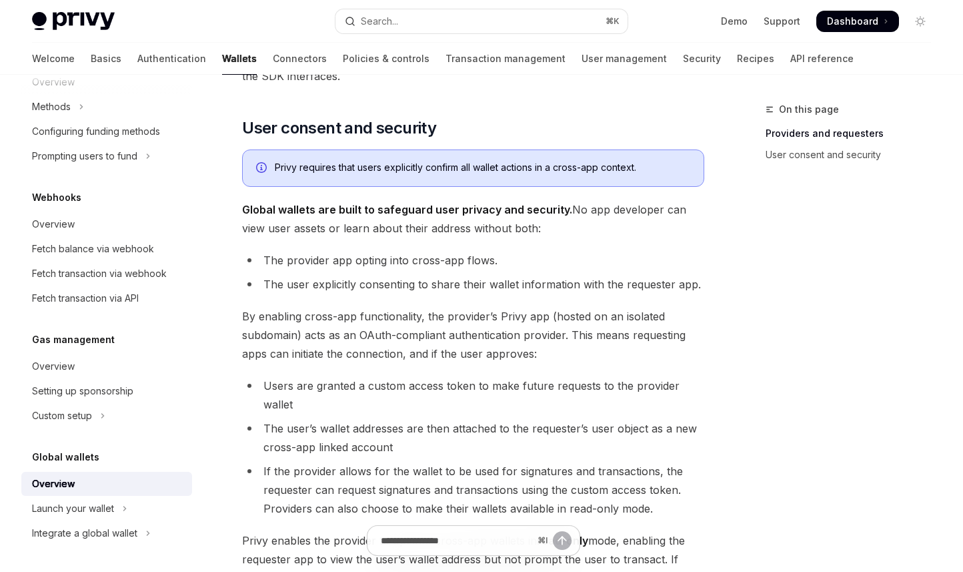
click at [527, 293] on li "The user explicitly consenting to share their wallet information with the reque…" at bounding box center [473, 284] width 462 height 19
click at [541, 293] on li "The user explicitly consenting to share their wallet information with the reque…" at bounding box center [473, 284] width 462 height 19
click at [549, 293] on li "The user explicitly consenting to share their wallet information with the reque…" at bounding box center [473, 284] width 462 height 19
click at [669, 318] on div "Privy embedded wallets can be made interoperable across apps, making it easy fo…" at bounding box center [473, 69] width 462 height 1323
click at [396, 340] on span "By enabling cross-app functionality, the provider’s Privy app (hosted on an iso…" at bounding box center [473, 335] width 462 height 56
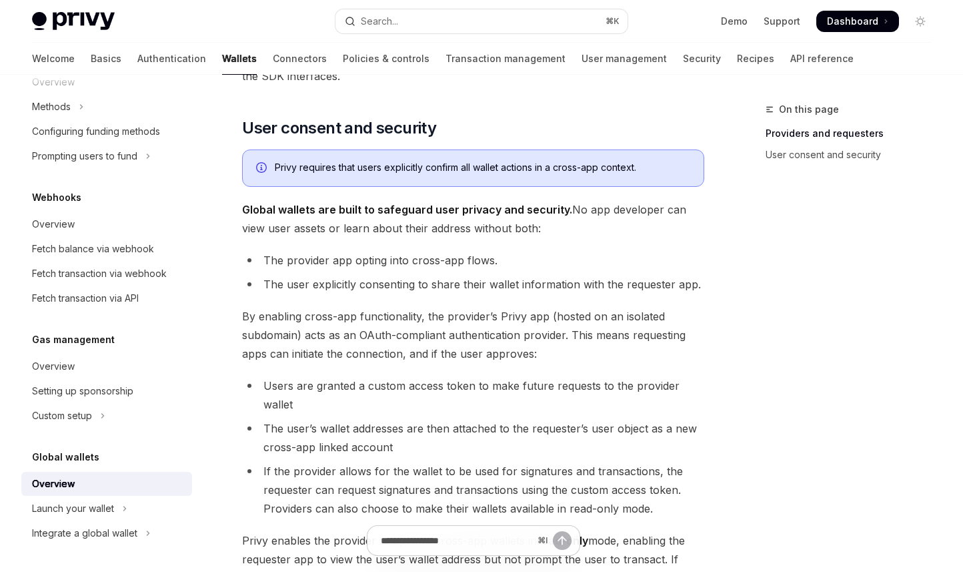
click at [396, 341] on span "By enabling cross-app functionality, the provider’s Privy app (hosted on an iso…" at bounding box center [473, 335] width 462 height 56
drag, startPoint x: 490, startPoint y: 338, endPoint x: 516, endPoint y: 342, distance: 25.6
click at [515, 342] on span "By enabling cross-app functionality, the provider’s Privy app (hosted on an iso…" at bounding box center [473, 335] width 462 height 56
drag, startPoint x: 516, startPoint y: 342, endPoint x: 602, endPoint y: 362, distance: 88.5
click at [516, 342] on span "By enabling cross-app functionality, the provider’s Privy app (hosted on an iso…" at bounding box center [473, 335] width 462 height 56
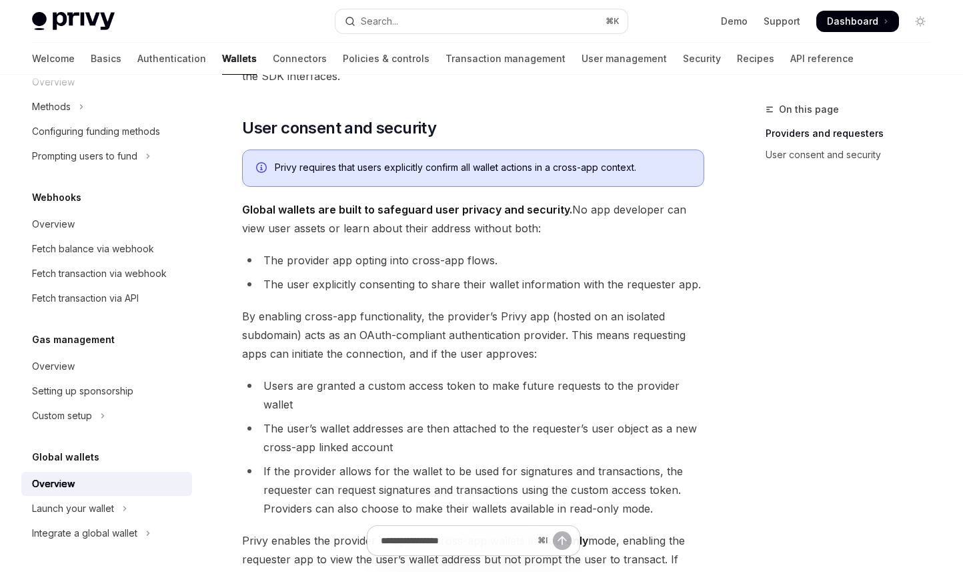
click at [578, 344] on span "By enabling cross-app functionality, the provider’s Privy app (hosted on an iso…" at bounding box center [473, 335] width 462 height 56
drag, startPoint x: 602, startPoint y: 354, endPoint x: 630, endPoint y: 360, distance: 28.0
click at [630, 360] on span "By enabling cross-app functionality, the provider’s Privy app (hosted on an iso…" at bounding box center [473, 335] width 462 height 56
drag, startPoint x: 310, startPoint y: 373, endPoint x: 378, endPoint y: 380, distance: 69.1
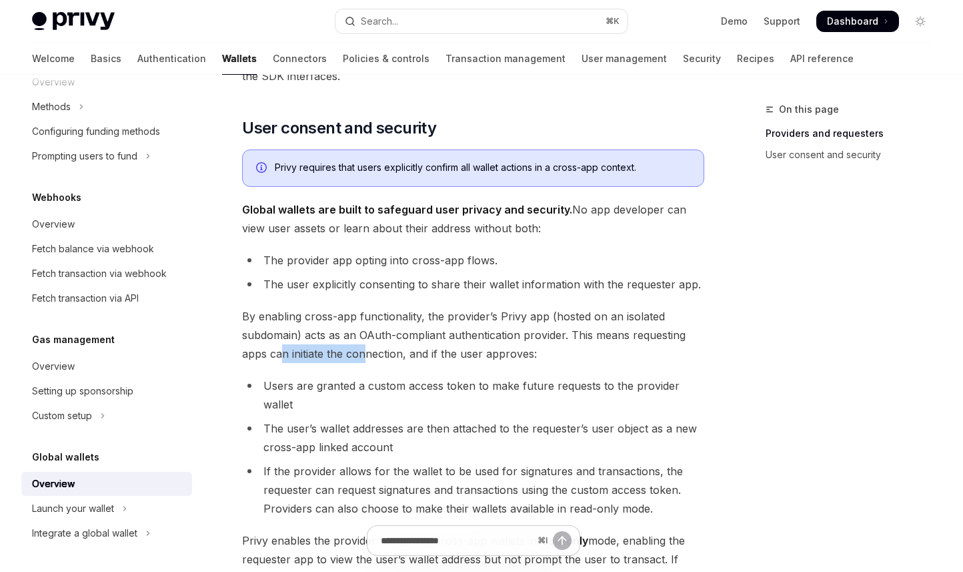
click at [375, 363] on span "By enabling cross-app functionality, the provider’s Privy app (hosted on an iso…" at bounding box center [473, 335] width 462 height 56
drag, startPoint x: 379, startPoint y: 380, endPoint x: 402, endPoint y: 384, distance: 23.0
click at [380, 363] on span "By enabling cross-app functionality, the provider’s Privy app (hosted on an iso…" at bounding box center [473, 335] width 462 height 56
drag, startPoint x: 443, startPoint y: 368, endPoint x: 539, endPoint y: 380, distance: 96.8
click at [538, 363] on span "By enabling cross-app functionality, the provider’s Privy app (hosted on an iso…" at bounding box center [473, 335] width 462 height 56
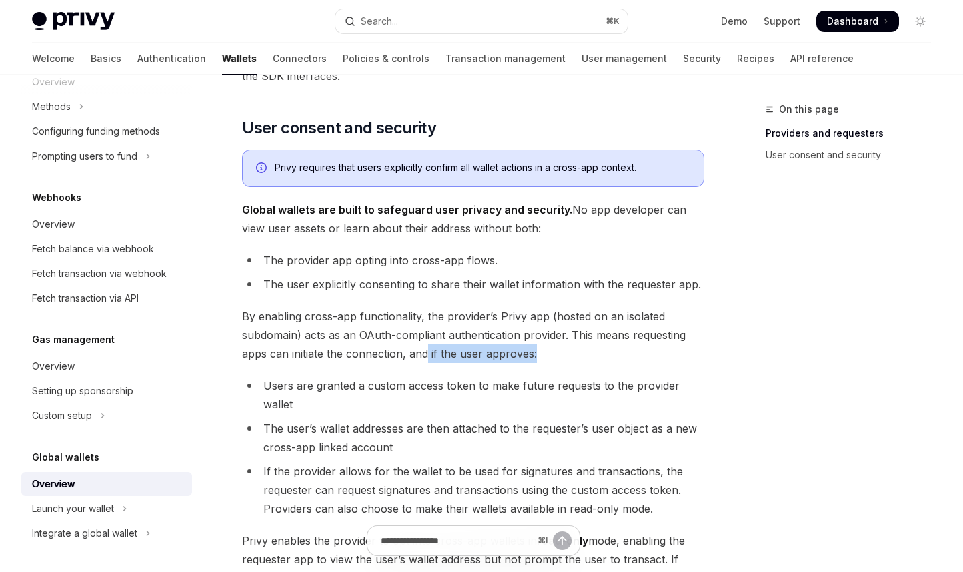
click at [540, 363] on span "By enabling cross-app functionality, the provider’s Privy app (hosted on an iso…" at bounding box center [473, 335] width 462 height 56
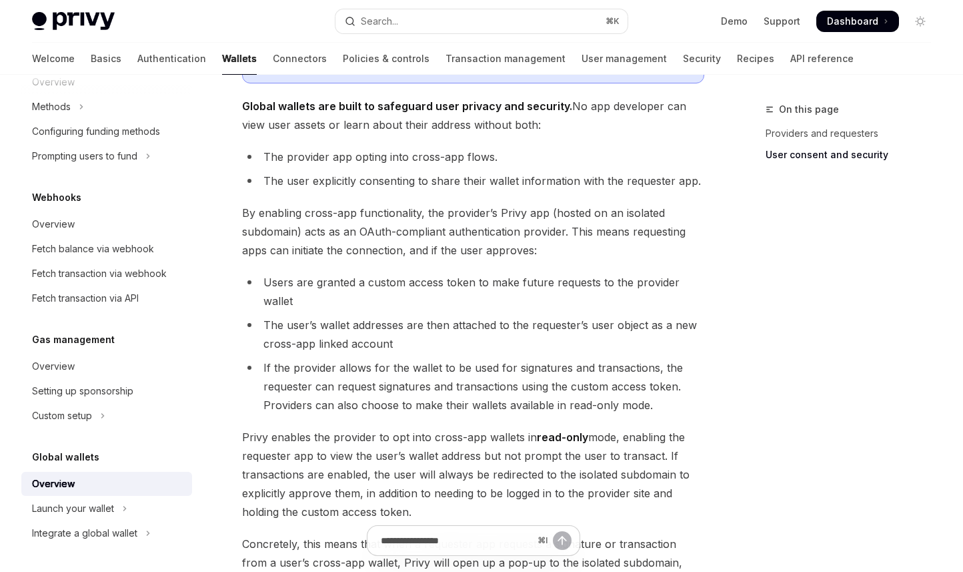
scroll to position [864, 0]
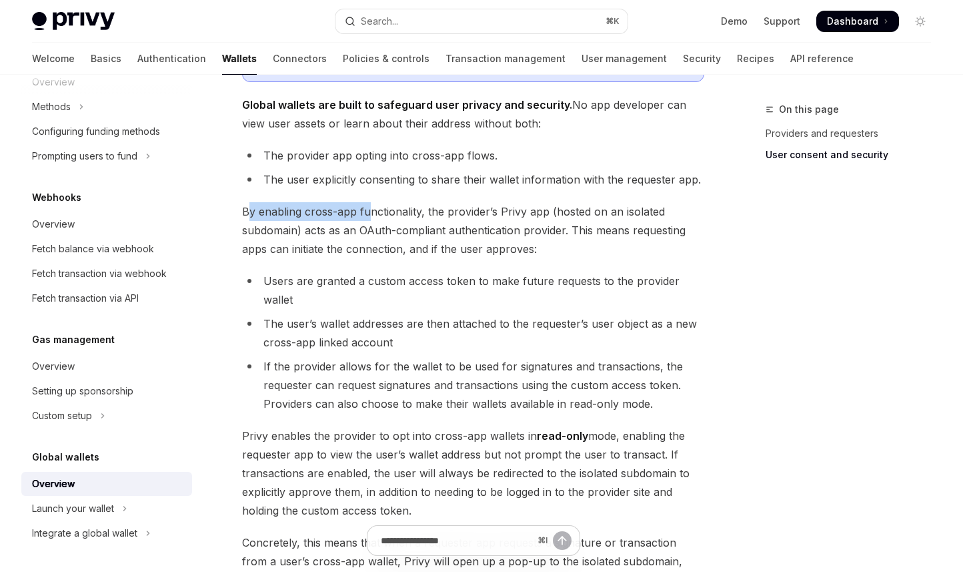
drag, startPoint x: 367, startPoint y: 237, endPoint x: 379, endPoint y: 240, distance: 12.3
click at [377, 239] on span "By enabling cross-app functionality, the provider’s Privy app (hosted on an iso…" at bounding box center [473, 230] width 462 height 56
click at [380, 240] on span "By enabling cross-app functionality, the provider’s Privy app (hosted on an iso…" at bounding box center [473, 230] width 462 height 56
click at [391, 231] on span "By enabling cross-app functionality, the provider’s Privy app (hosted on an iso…" at bounding box center [473, 230] width 462 height 56
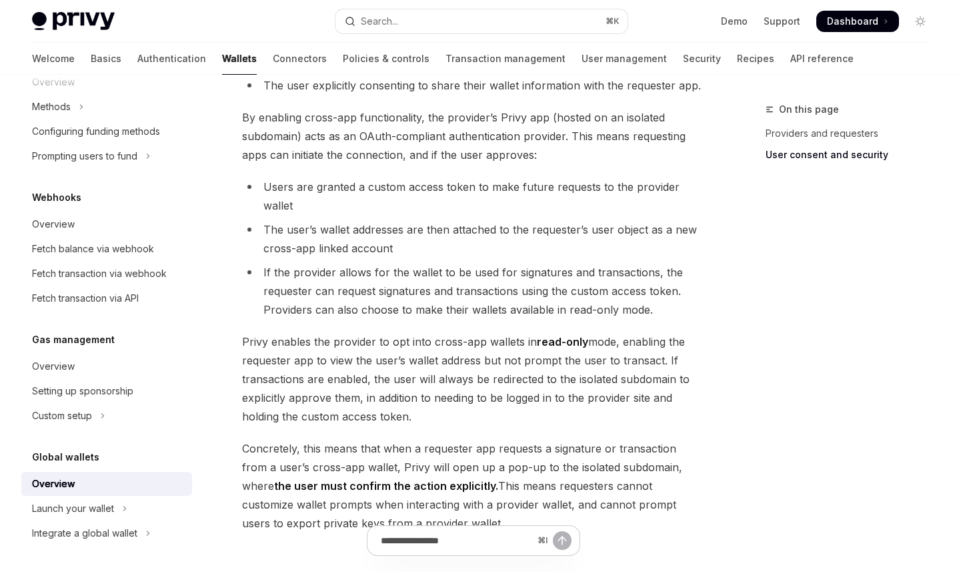
scroll to position [993, 0]
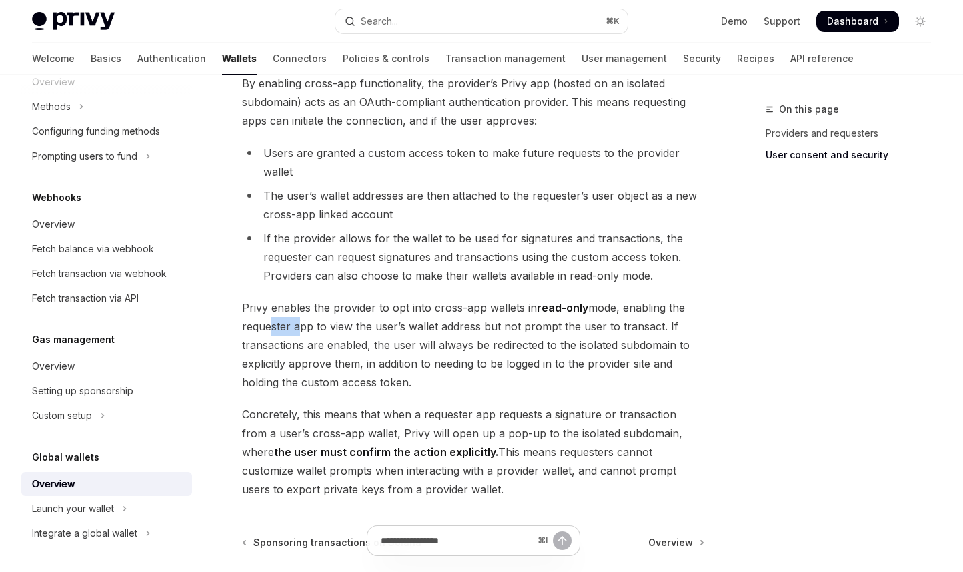
drag, startPoint x: 264, startPoint y: 342, endPoint x: 305, endPoint y: 346, distance: 40.9
click at [298, 346] on span "Privy enables the provider to opt into cross-app wallets in read-only mode, ena…" at bounding box center [473, 344] width 462 height 93
click at [306, 346] on span "Privy enables the provider to opt into cross-app wallets in read-only mode, ena…" at bounding box center [473, 344] width 462 height 93
click at [400, 350] on span "Privy enables the provider to opt into cross-app wallets in read-only mode, ena…" at bounding box center [473, 344] width 462 height 93
click at [463, 365] on span "Privy enables the provider to opt into cross-app wallets in read-only mode, ena…" at bounding box center [473, 344] width 462 height 93
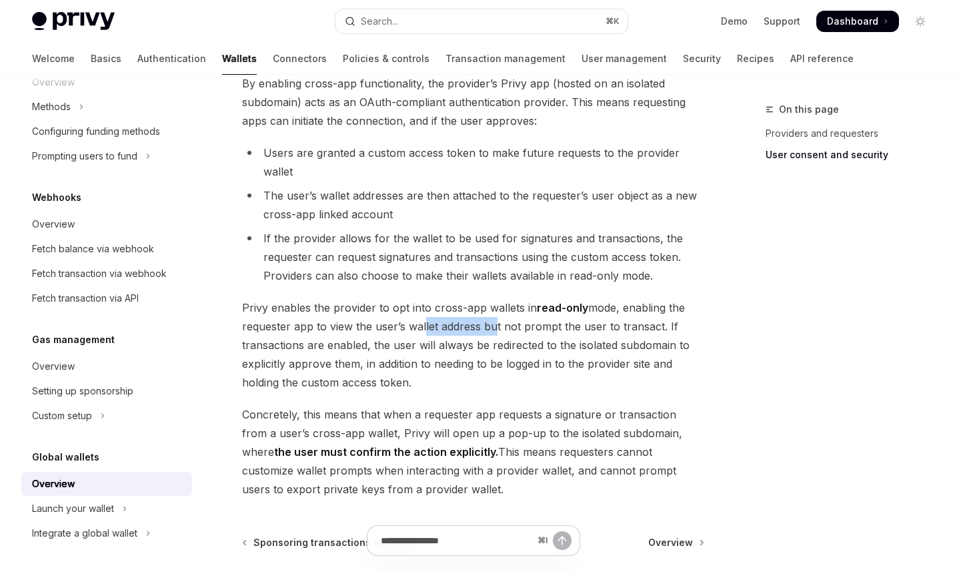
drag, startPoint x: 446, startPoint y: 344, endPoint x: 507, endPoint y: 349, distance: 60.9
click at [500, 348] on span "Privy enables the provider to opt into cross-app wallets in read-only mode, ena…" at bounding box center [473, 344] width 462 height 93
drag, startPoint x: 507, startPoint y: 349, endPoint x: 520, endPoint y: 352, distance: 13.6
click at [508, 349] on span "Privy enables the provider to opt into cross-app wallets in read-only mode, ena…" at bounding box center [473, 344] width 462 height 93
drag, startPoint x: 506, startPoint y: 344, endPoint x: 570, endPoint y: 347, distance: 64.1
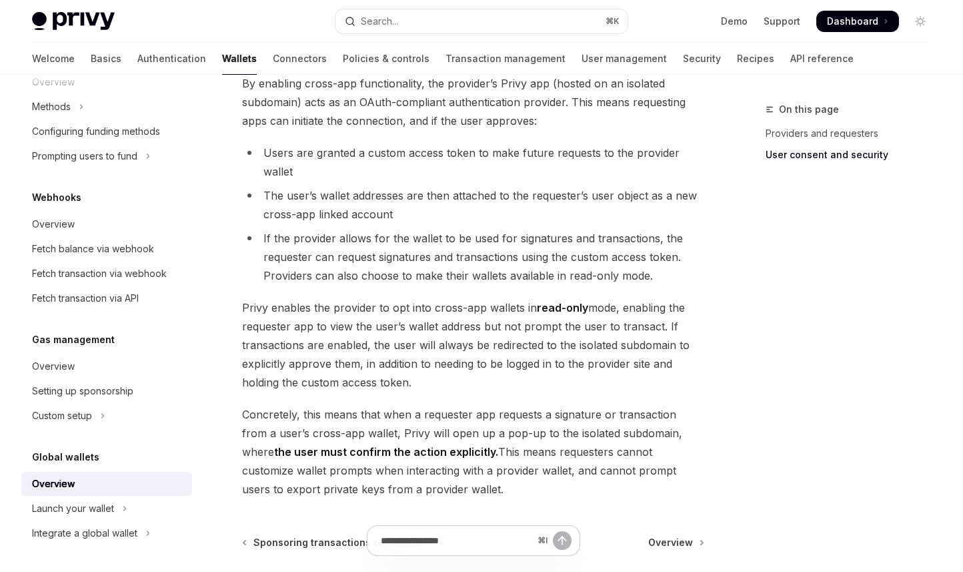
click at [563, 347] on span "Privy enables the provider to opt into cross-app wallets in read-only mode, ena…" at bounding box center [473, 344] width 462 height 93
click at [572, 347] on span "Privy enables the provider to opt into cross-app wallets in read-only mode, ena…" at bounding box center [473, 344] width 462 height 93
drag, startPoint x: 575, startPoint y: 343, endPoint x: 606, endPoint y: 350, distance: 31.4
click at [605, 350] on span "Privy enables the provider to opt into cross-app wallets in read-only mode, ena…" at bounding box center [473, 344] width 462 height 93
click at [606, 350] on span "Privy enables the provider to opt into cross-app wallets in read-only mode, ena…" at bounding box center [473, 344] width 462 height 93
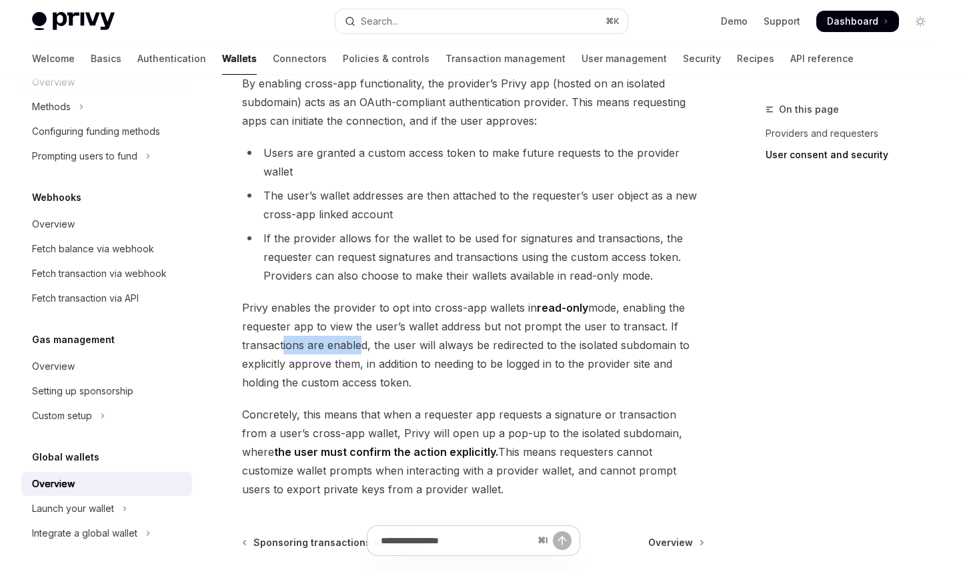
drag, startPoint x: 280, startPoint y: 366, endPoint x: 386, endPoint y: 371, distance: 106.2
click at [386, 371] on span "Privy enables the provider to opt into cross-app wallets in read-only mode, ena…" at bounding box center [473, 344] width 462 height 93
click at [416, 365] on span "Privy enables the provider to opt into cross-app wallets in read-only mode, ena…" at bounding box center [473, 344] width 462 height 93
click at [422, 366] on span "Privy enables the provider to opt into cross-app wallets in read-only mode, ena…" at bounding box center [473, 344] width 462 height 93
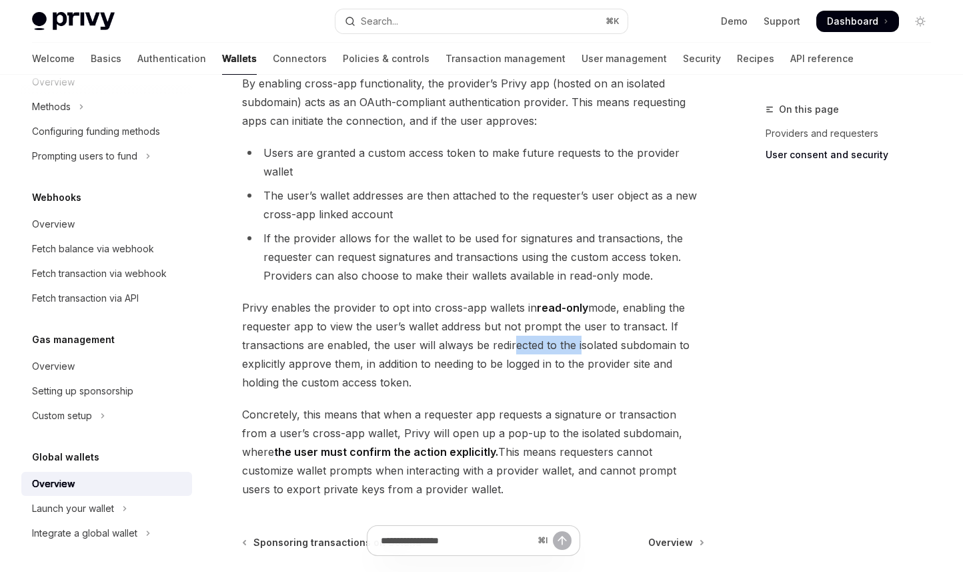
drag, startPoint x: 564, startPoint y: 368, endPoint x: 592, endPoint y: 372, distance: 28.2
click at [587, 371] on span "Privy enables the provider to opt into cross-app wallets in read-only mode, ena…" at bounding box center [473, 344] width 462 height 93
click at [592, 372] on span "Privy enables the provider to opt into cross-app wallets in read-only mode, ena…" at bounding box center [473, 344] width 462 height 93
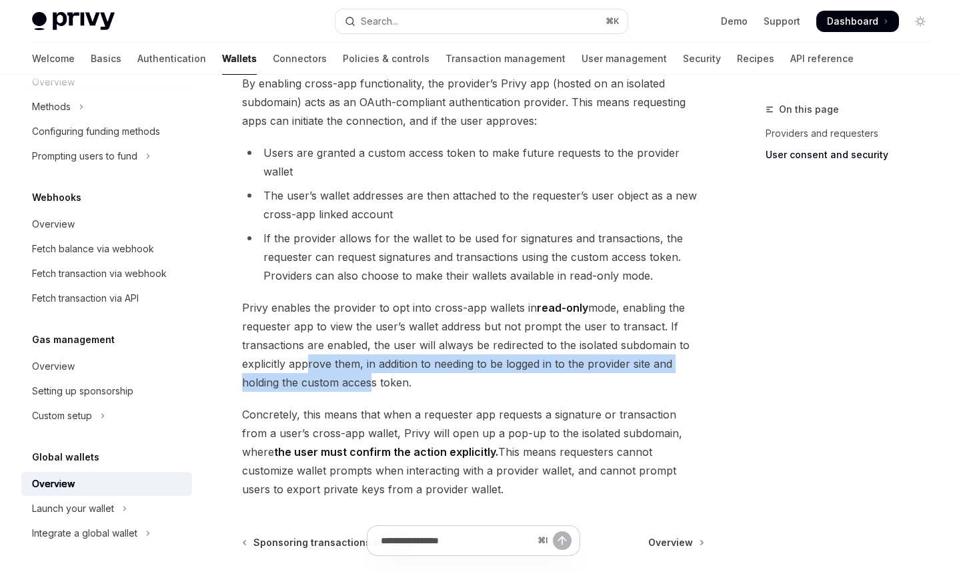
drag, startPoint x: 363, startPoint y: 393, endPoint x: 381, endPoint y: 398, distance: 18.6
click at [368, 392] on span "Privy enables the provider to opt into cross-app wallets in read-only mode, ena…" at bounding box center [473, 344] width 462 height 93
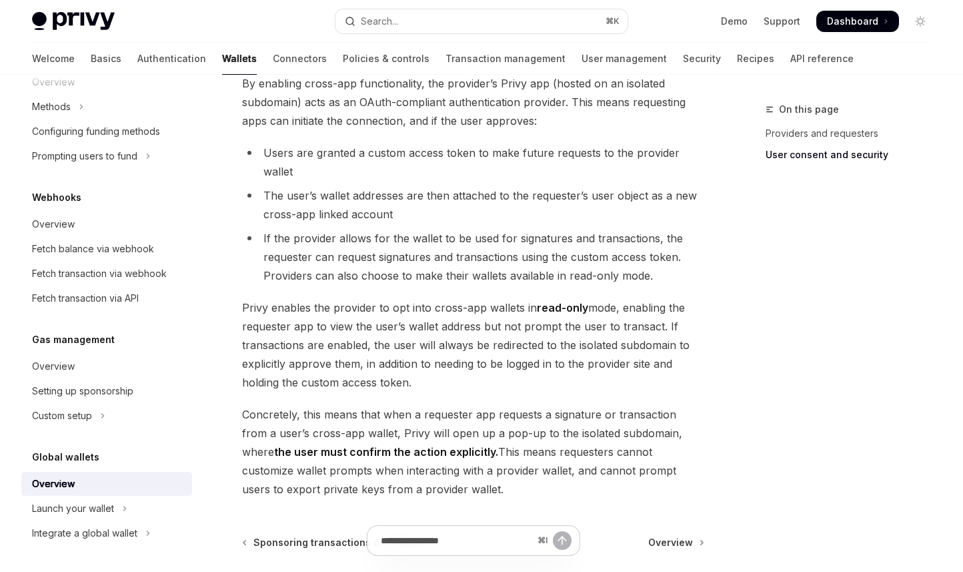
click at [381, 392] on span "Privy enables the provider to opt into cross-app wallets in read-only mode, ena…" at bounding box center [473, 344] width 462 height 93
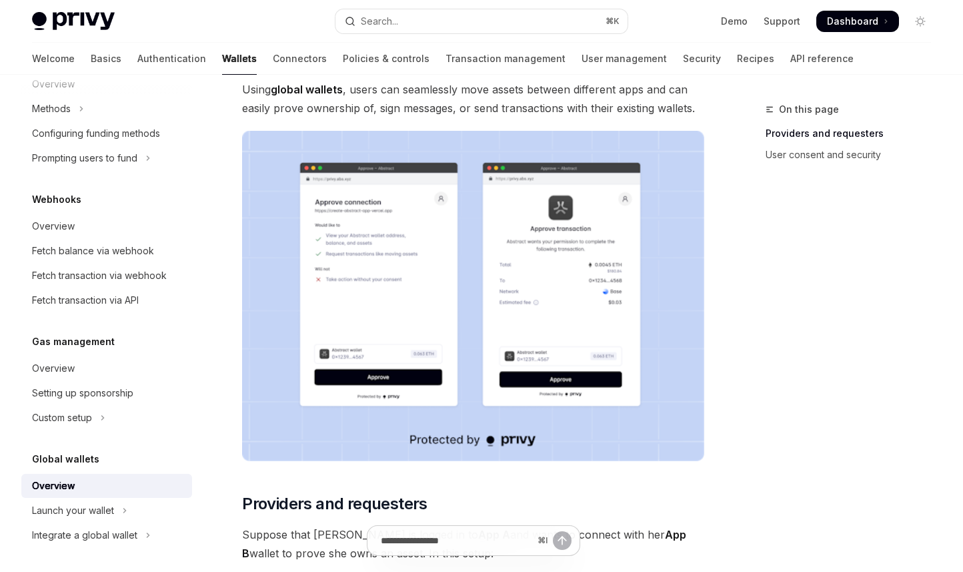
scroll to position [152, 0]
